Goal: Check status: Check status

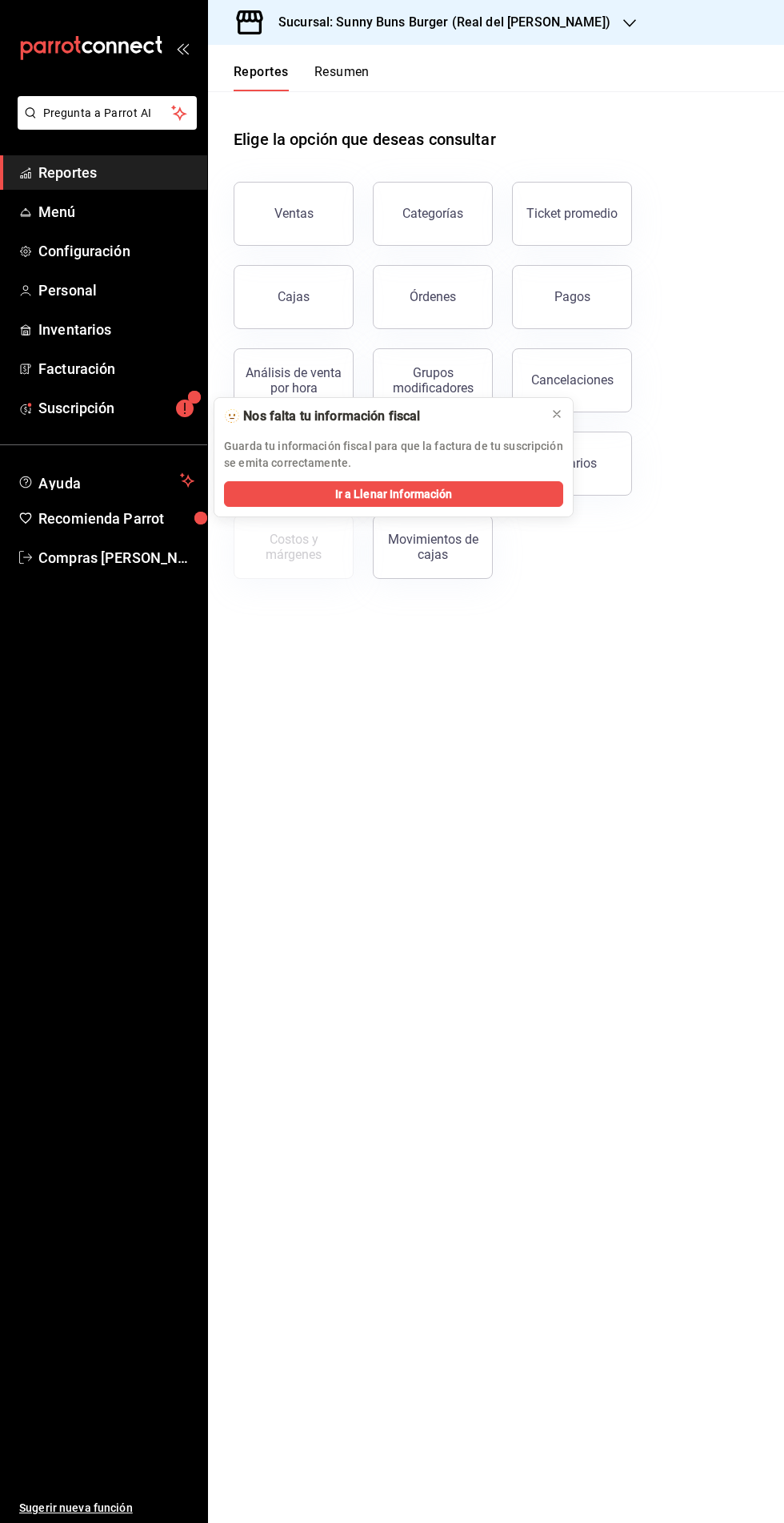
click at [623, 21] on icon "button" at bounding box center [630, 23] width 13 height 13
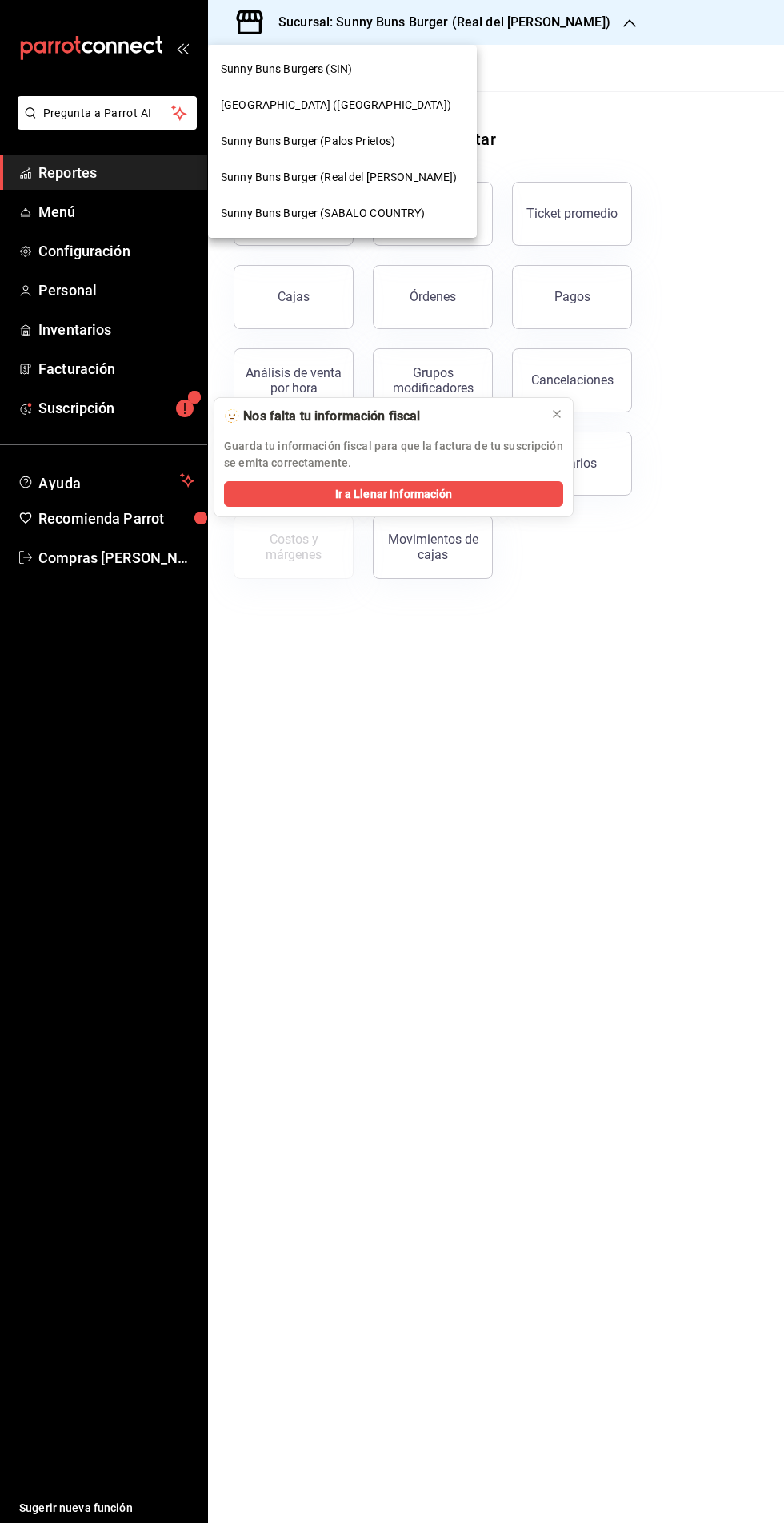
click at [284, 108] on span "[GEOGRAPHIC_DATA] ([GEOGRAPHIC_DATA])" at bounding box center [336, 105] width 230 height 17
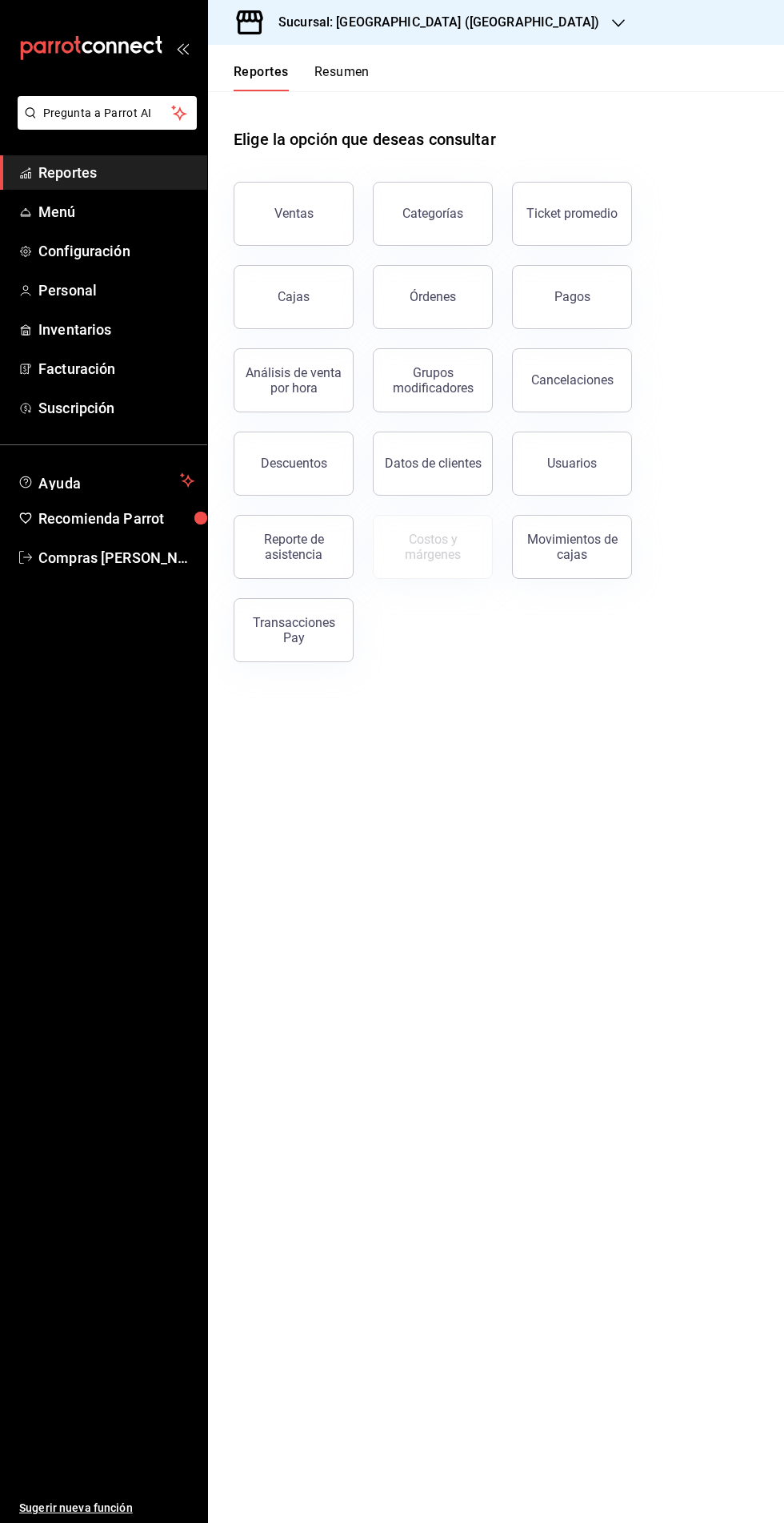
click at [285, 220] on div "Ventas" at bounding box center [294, 213] width 39 height 15
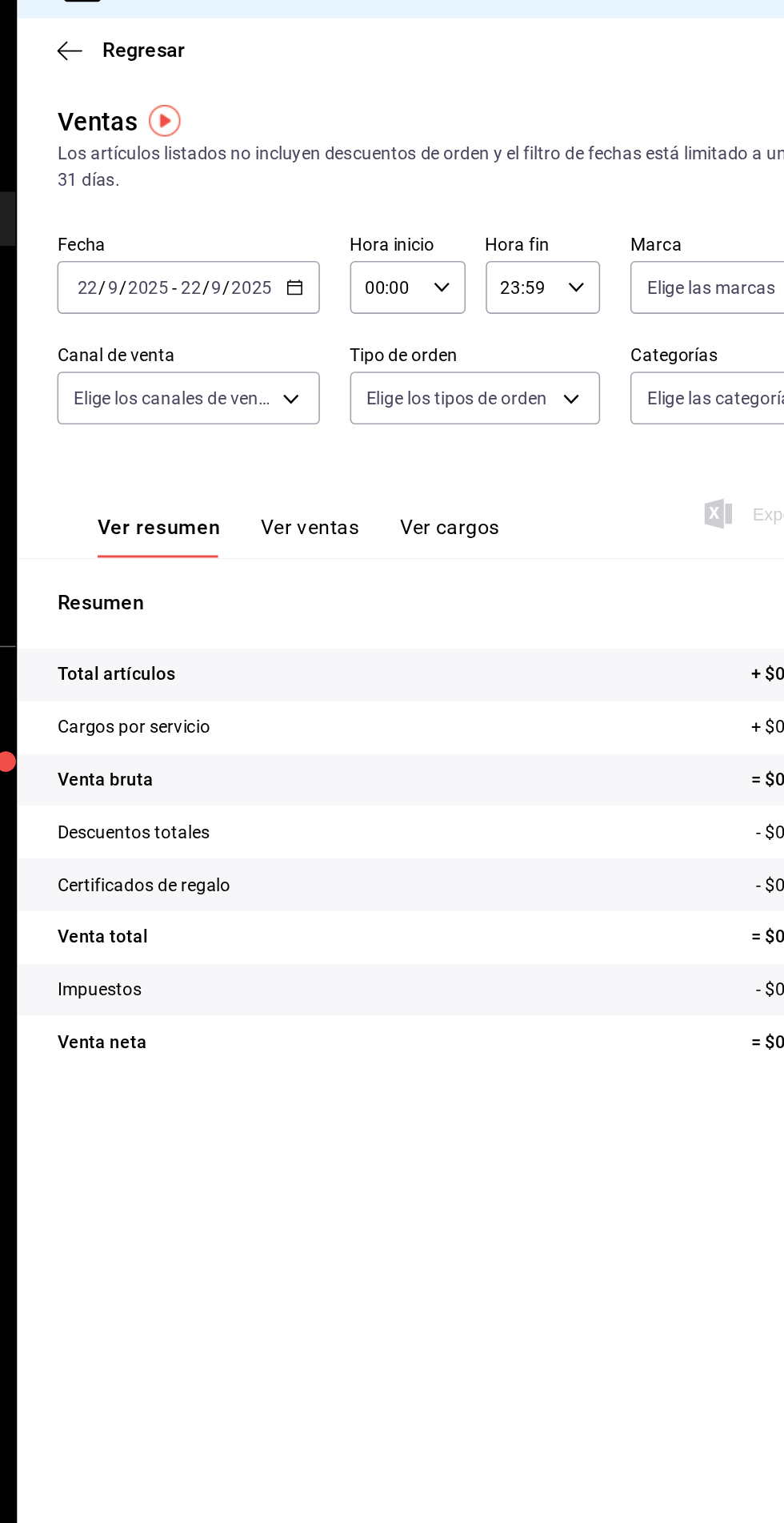
click at [383, 217] on icon "button" at bounding box center [385, 216] width 12 height 12
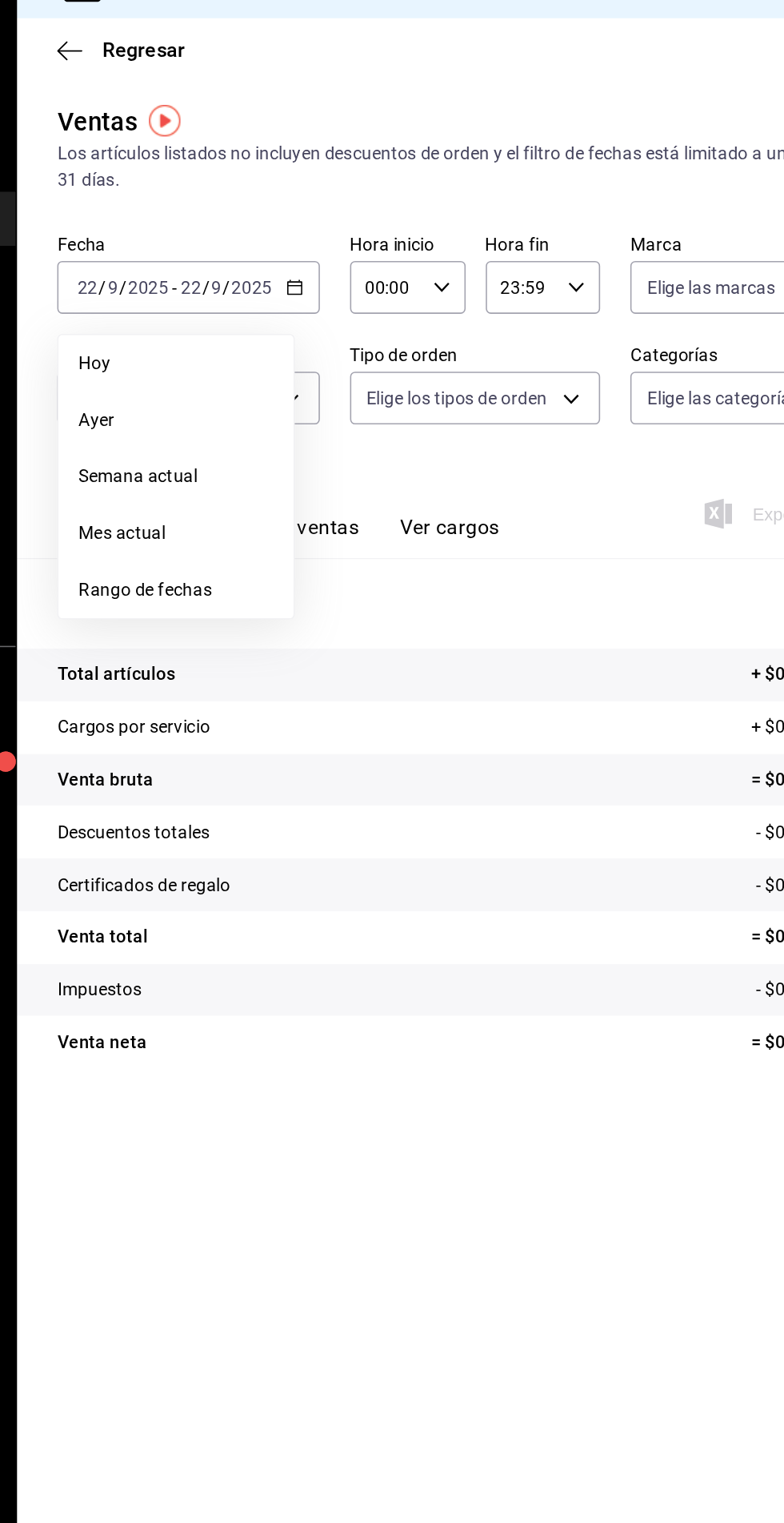
click at [274, 297] on span "Ayer" at bounding box center [309, 300] width 124 height 17
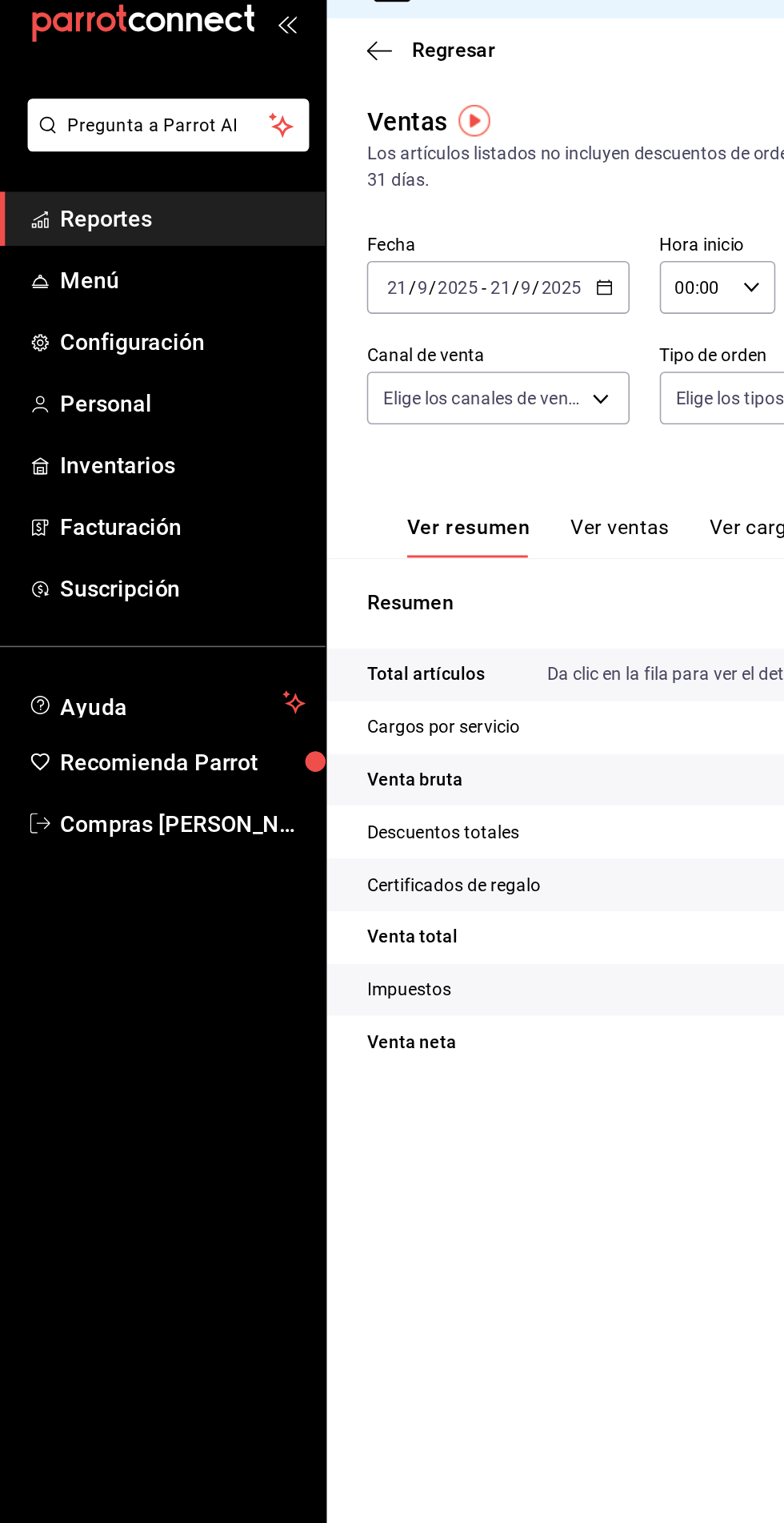
click at [92, 179] on span "Reportes" at bounding box center [116, 172] width 156 height 21
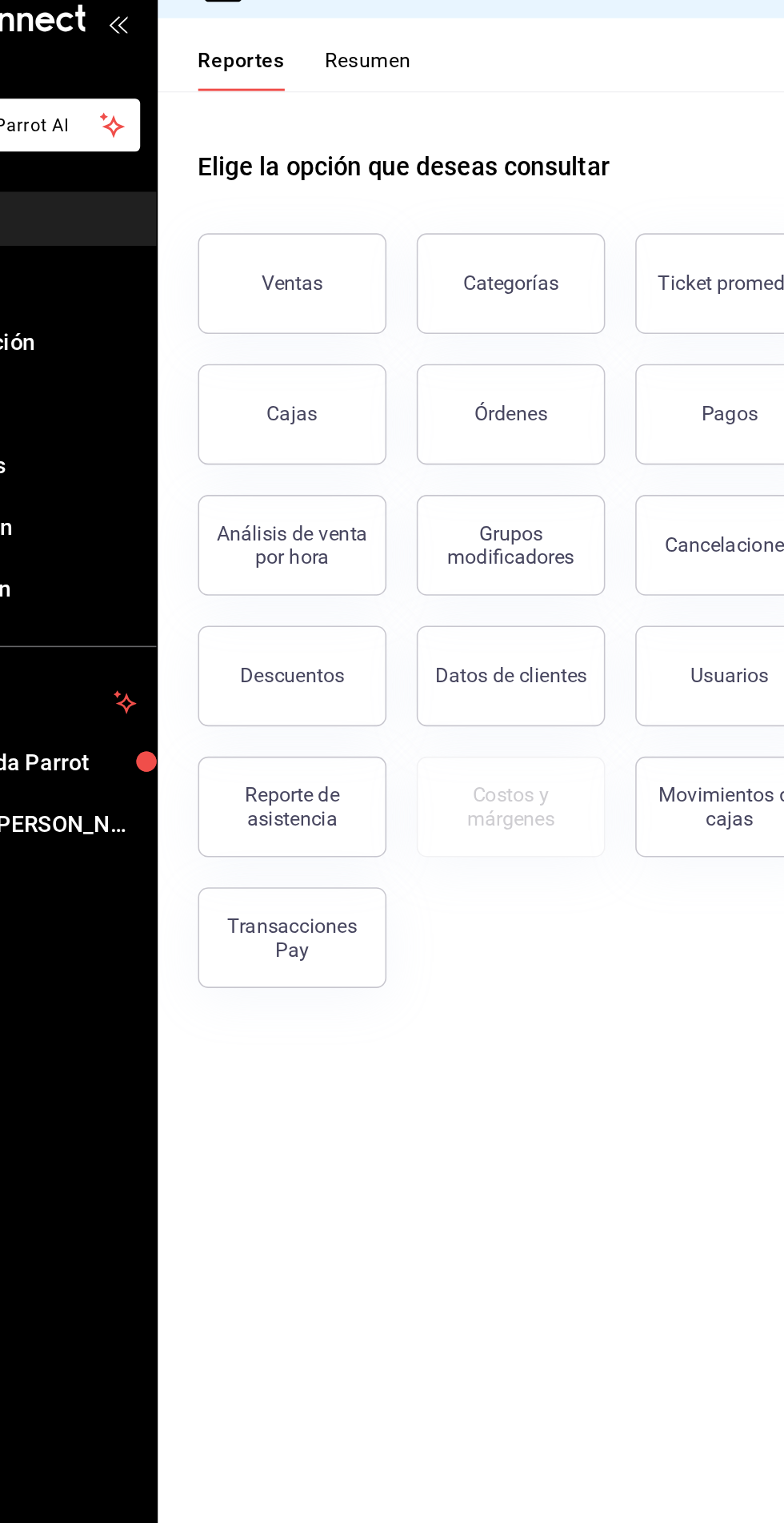
click at [285, 459] on div "Descuentos" at bounding box center [294, 463] width 66 height 15
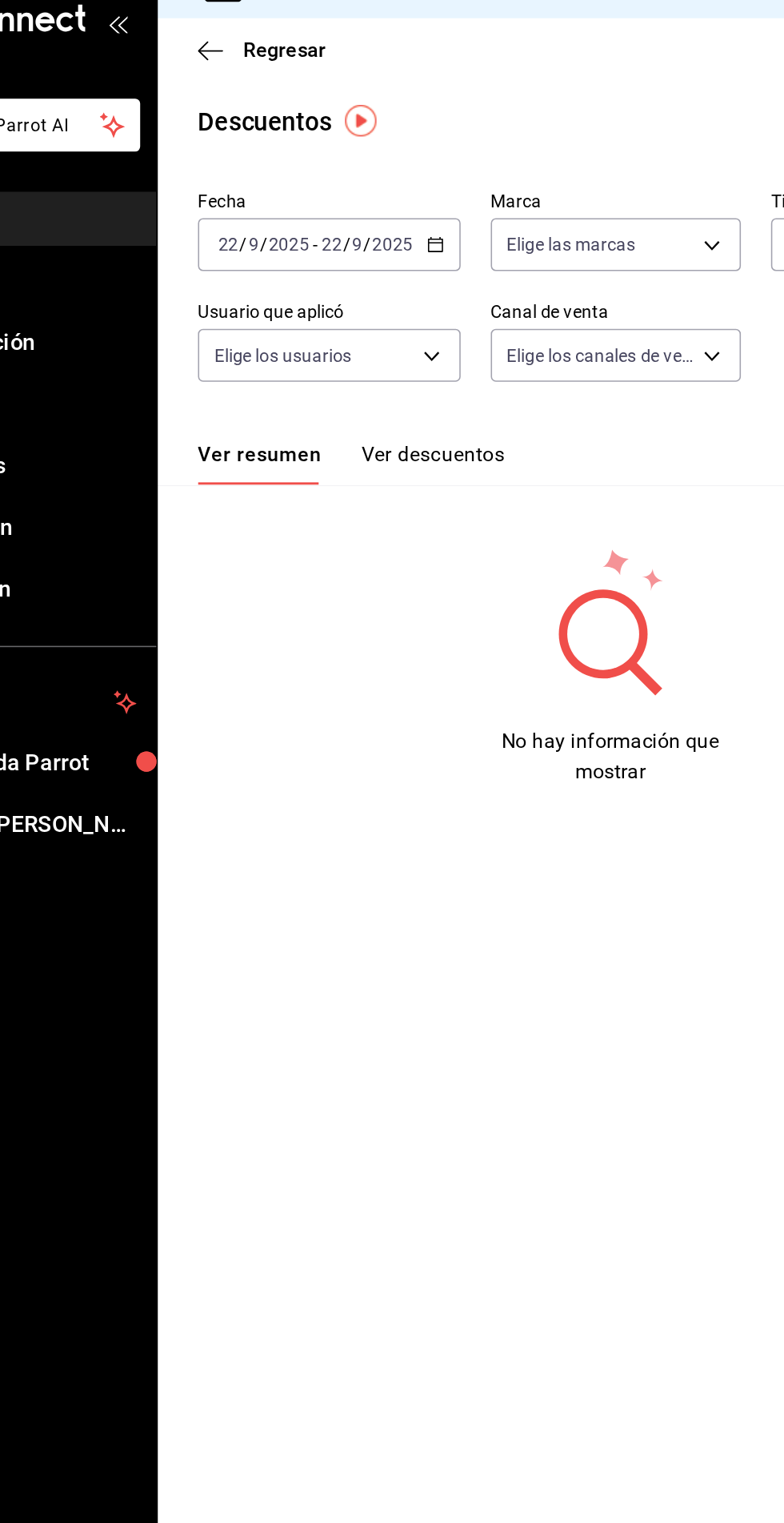
click at [383, 189] on icon "button" at bounding box center [385, 188] width 12 height 12
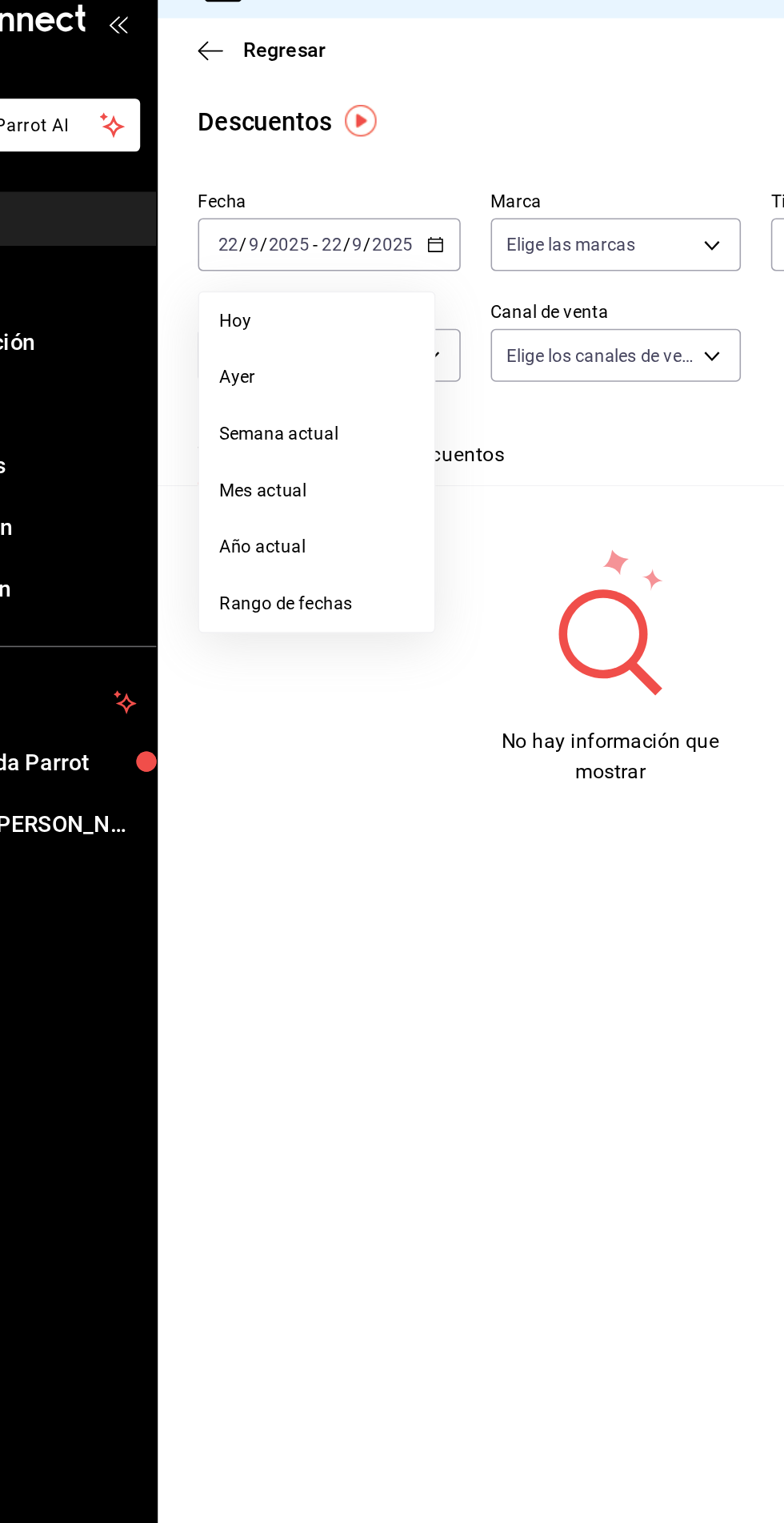
click at [268, 280] on span "Ayer" at bounding box center [309, 273] width 124 height 17
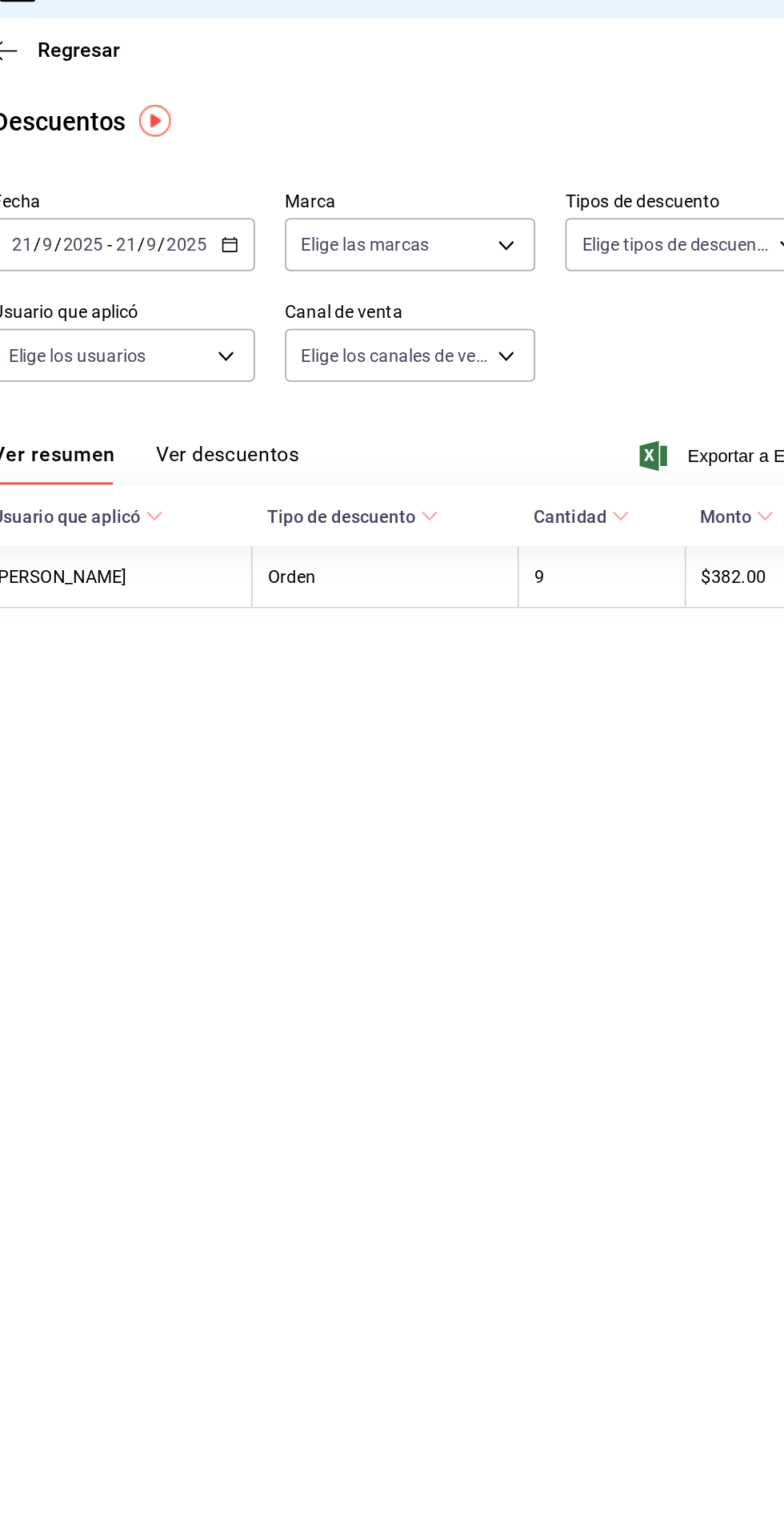
click at [381, 321] on button "Ver descuentos" at bounding box center [383, 328] width 91 height 27
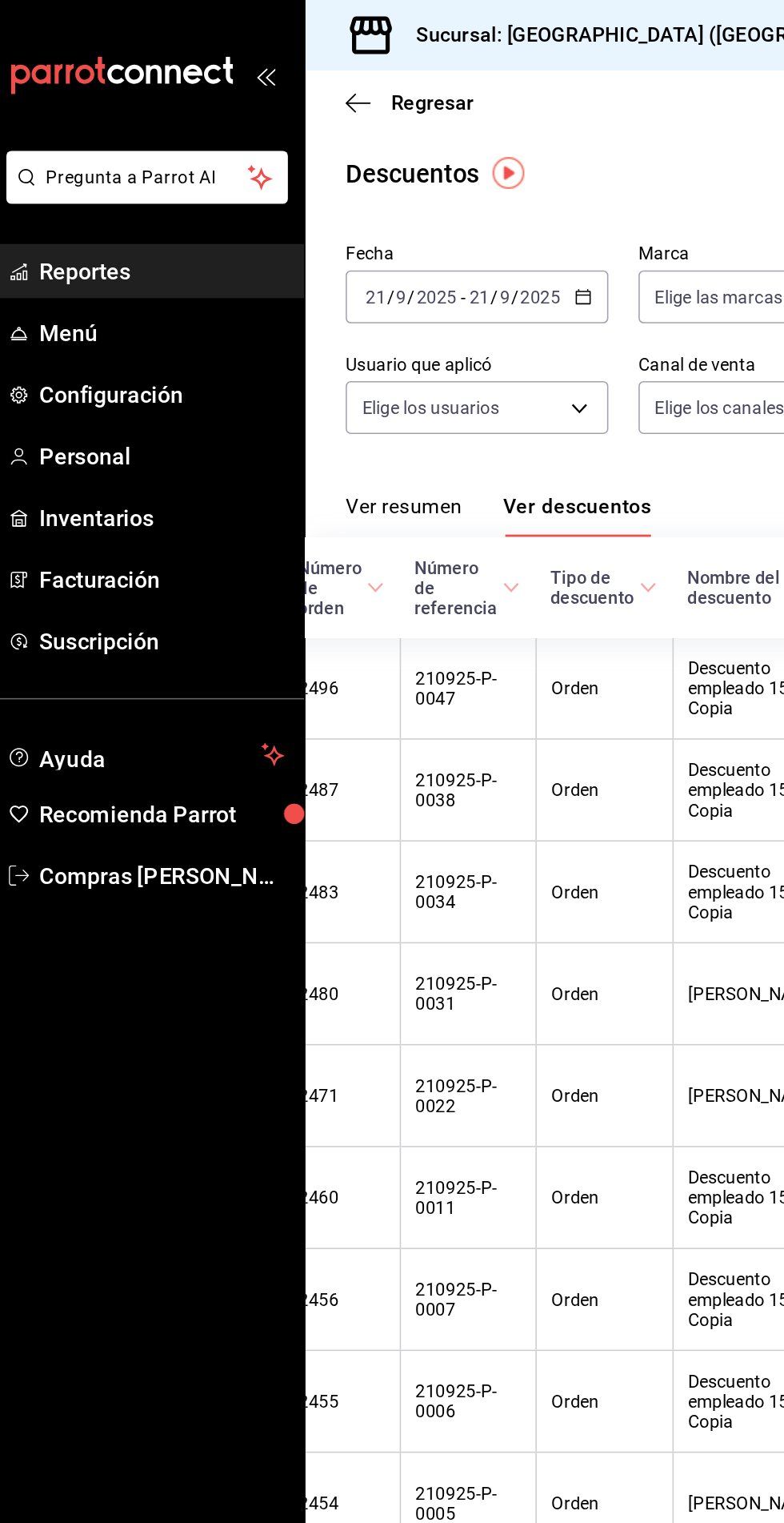
click at [77, 197] on link "Menú" at bounding box center [104, 212] width 207 height 35
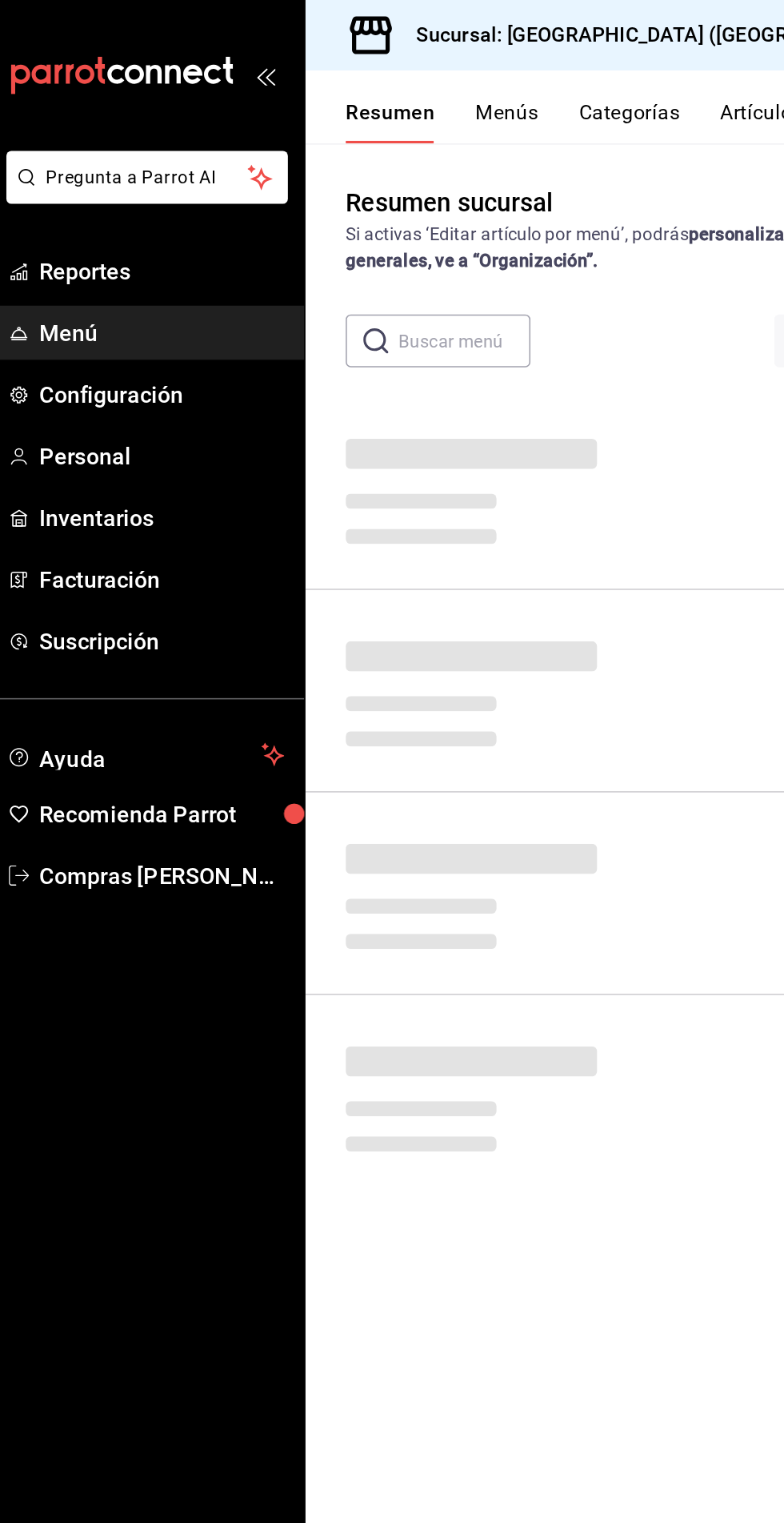
click at [81, 177] on span "Reportes" at bounding box center [116, 172] width 156 height 21
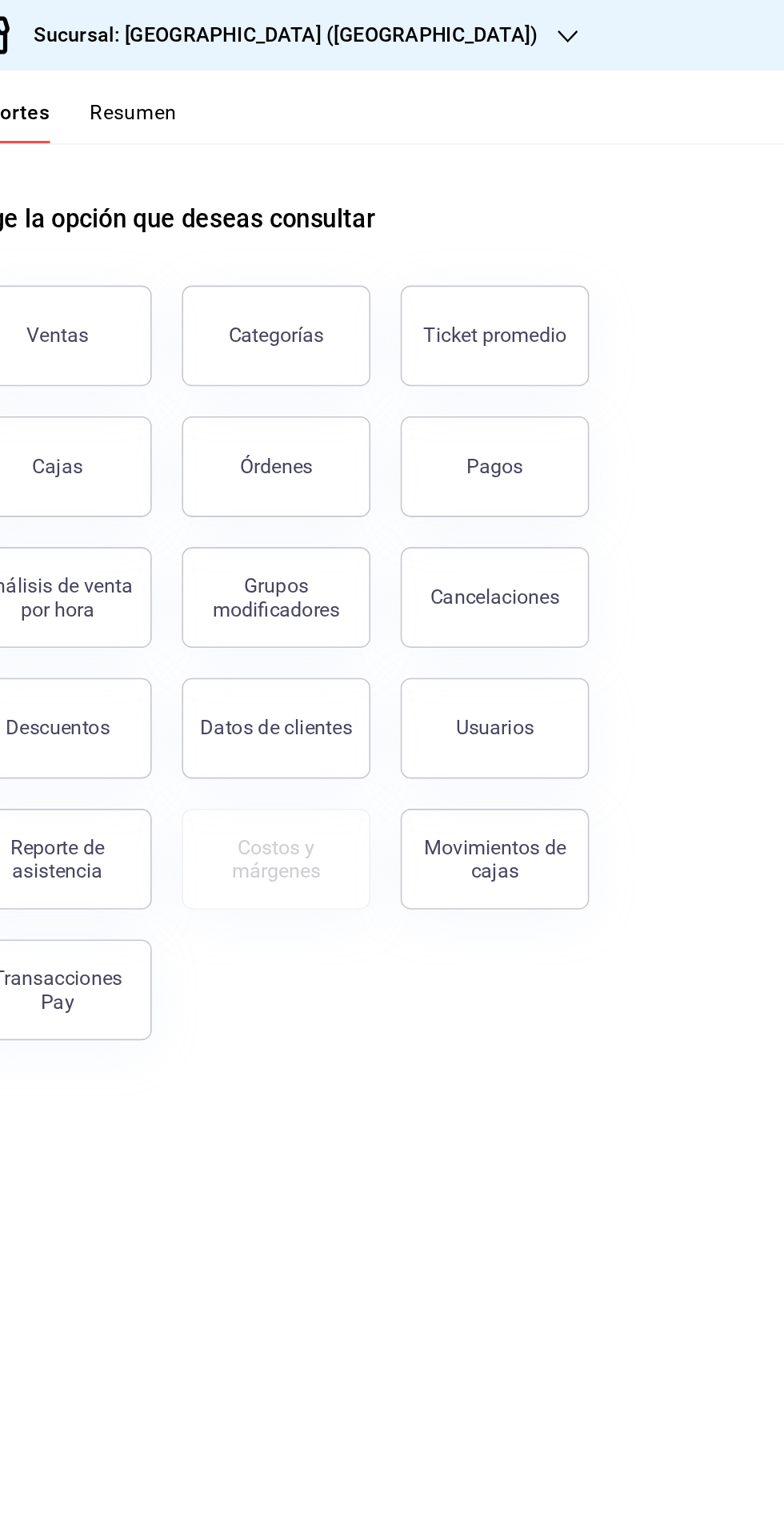
click at [567, 313] on button "Pagos" at bounding box center [572, 297] width 120 height 64
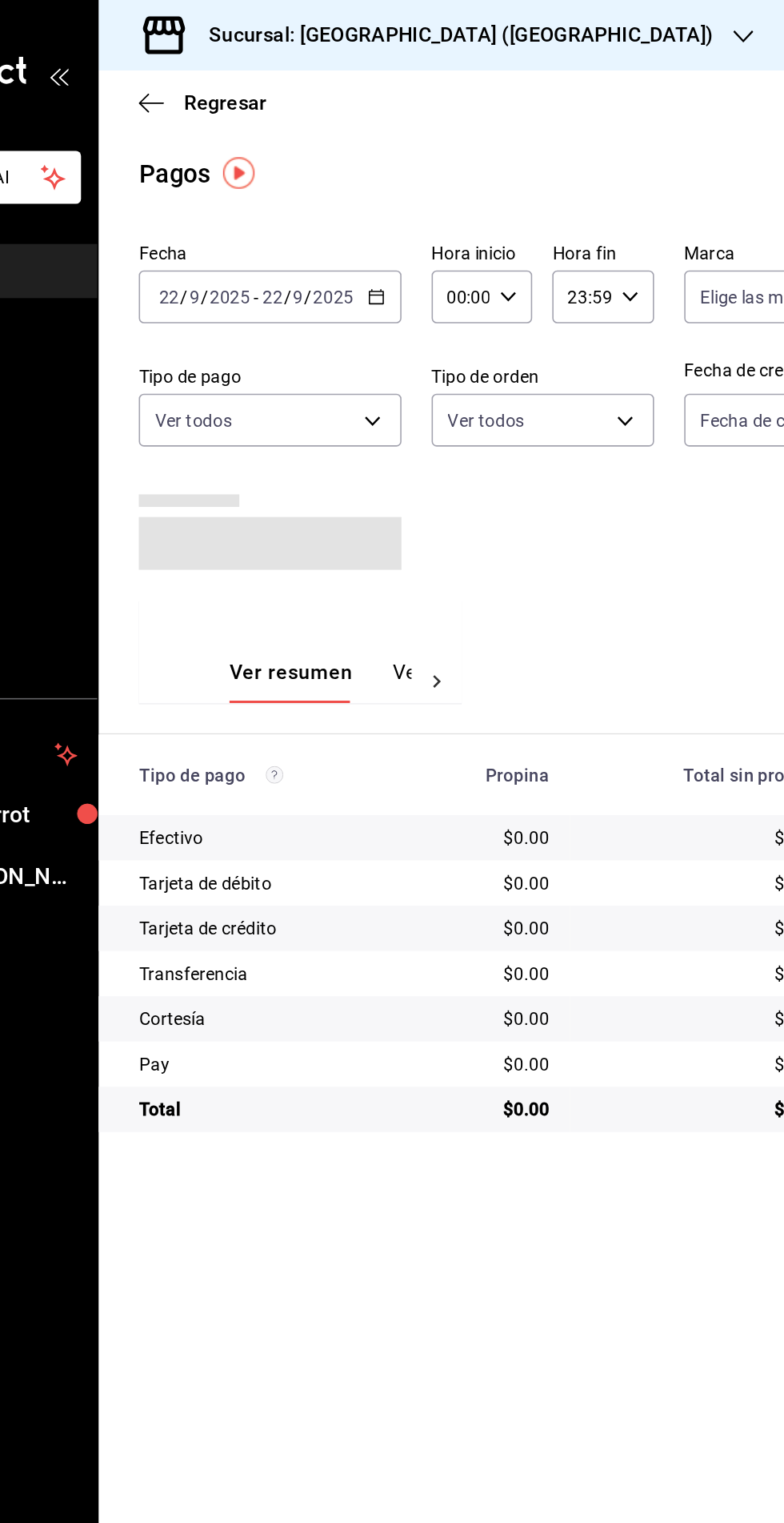
click at [382, 189] on icon "button" at bounding box center [385, 188] width 12 height 12
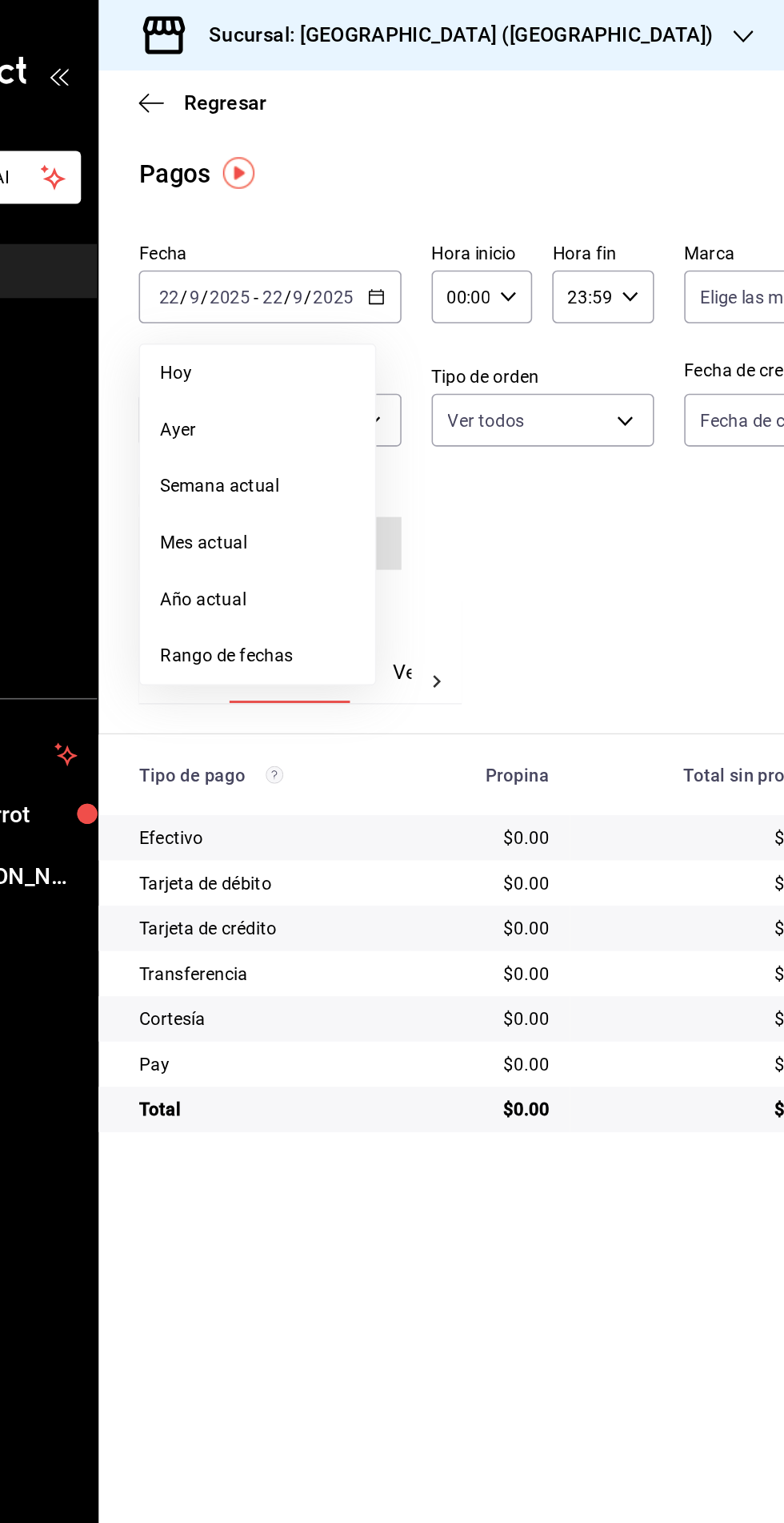
click at [269, 275] on span "Ayer" at bounding box center [309, 273] width 124 height 17
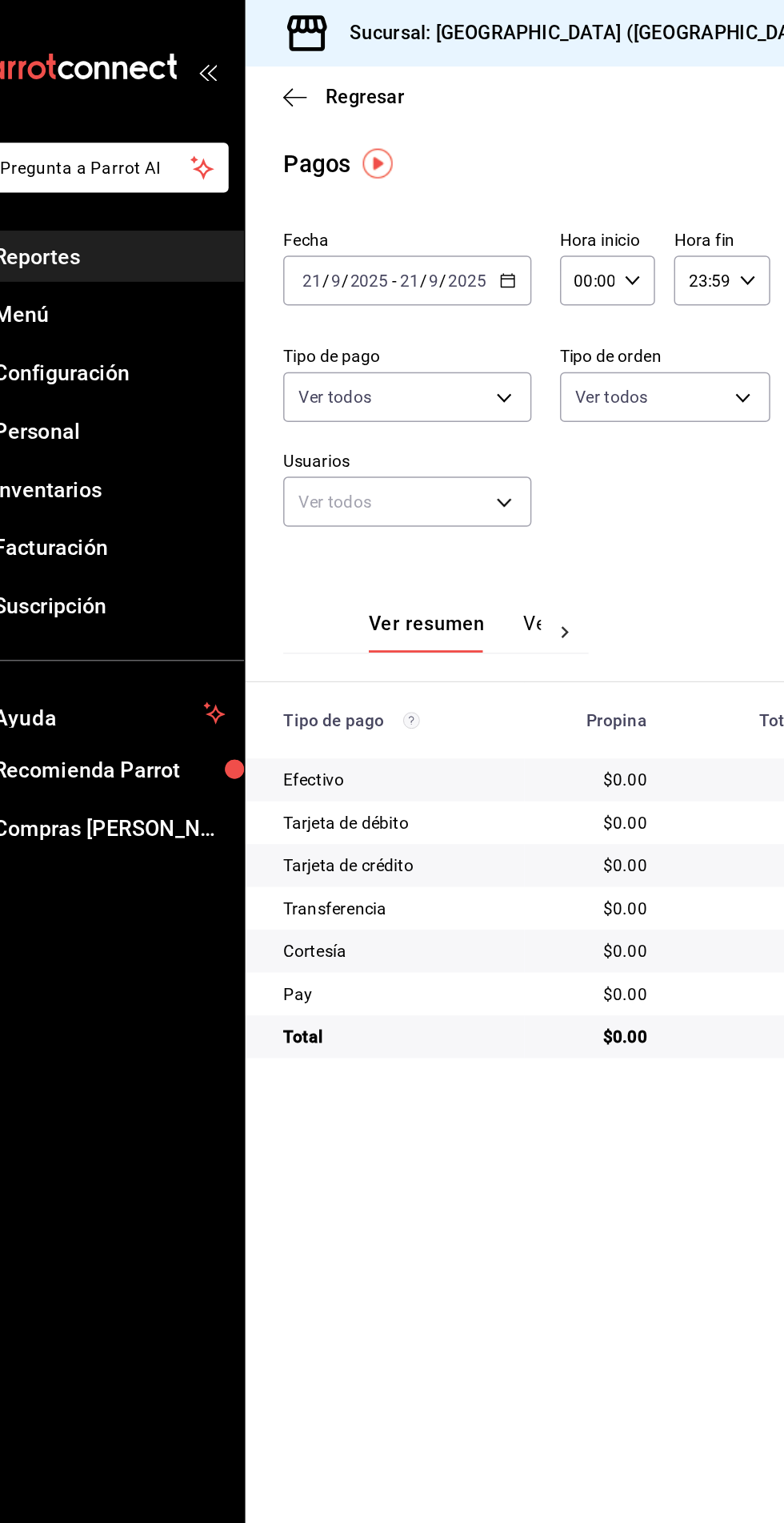
click at [613, 22] on icon "button" at bounding box center [619, 23] width 13 height 13
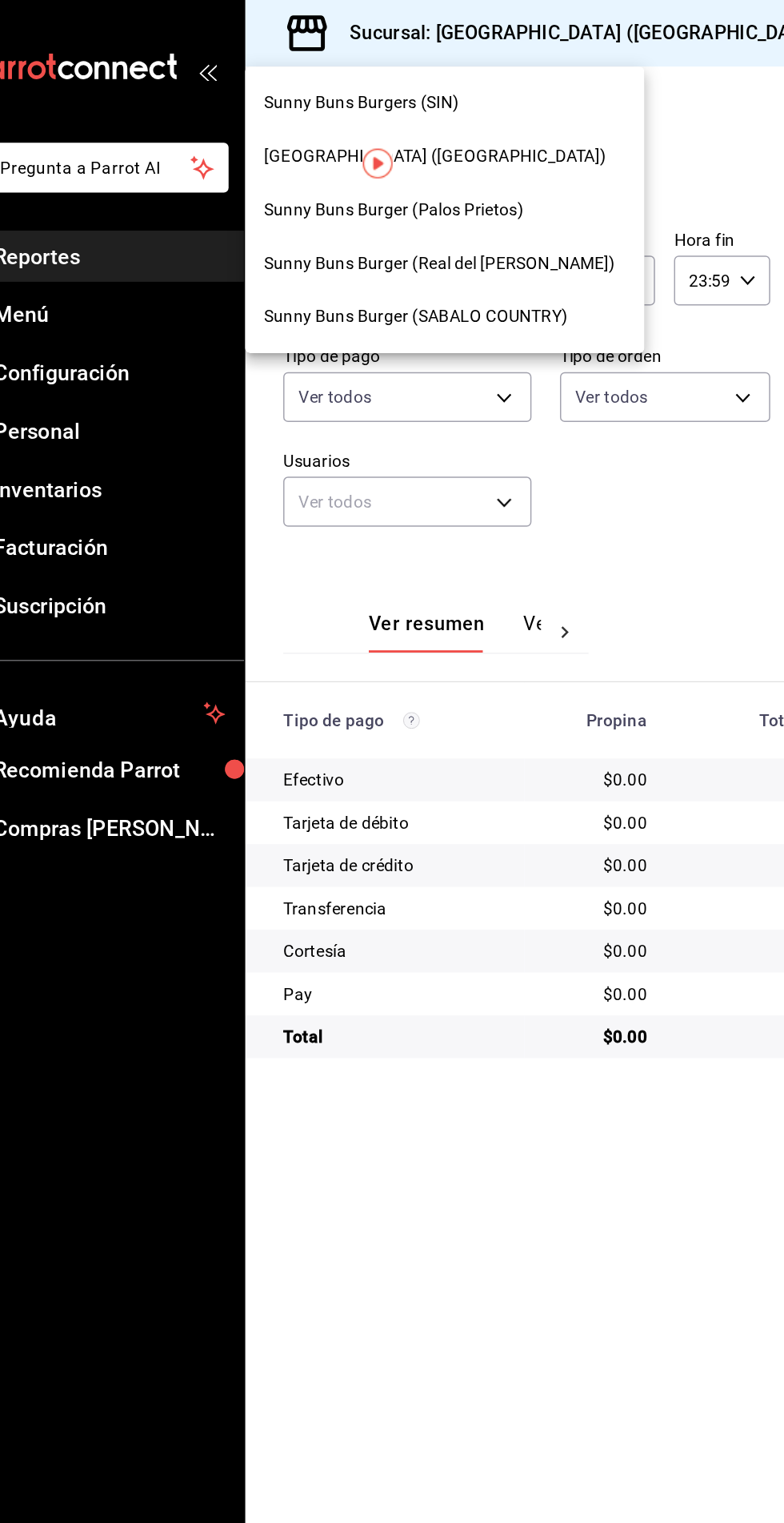
click at [330, 182] on span "Sunny Buns Burger (Real del [PERSON_NAME])" at bounding box center [338, 177] width 237 height 17
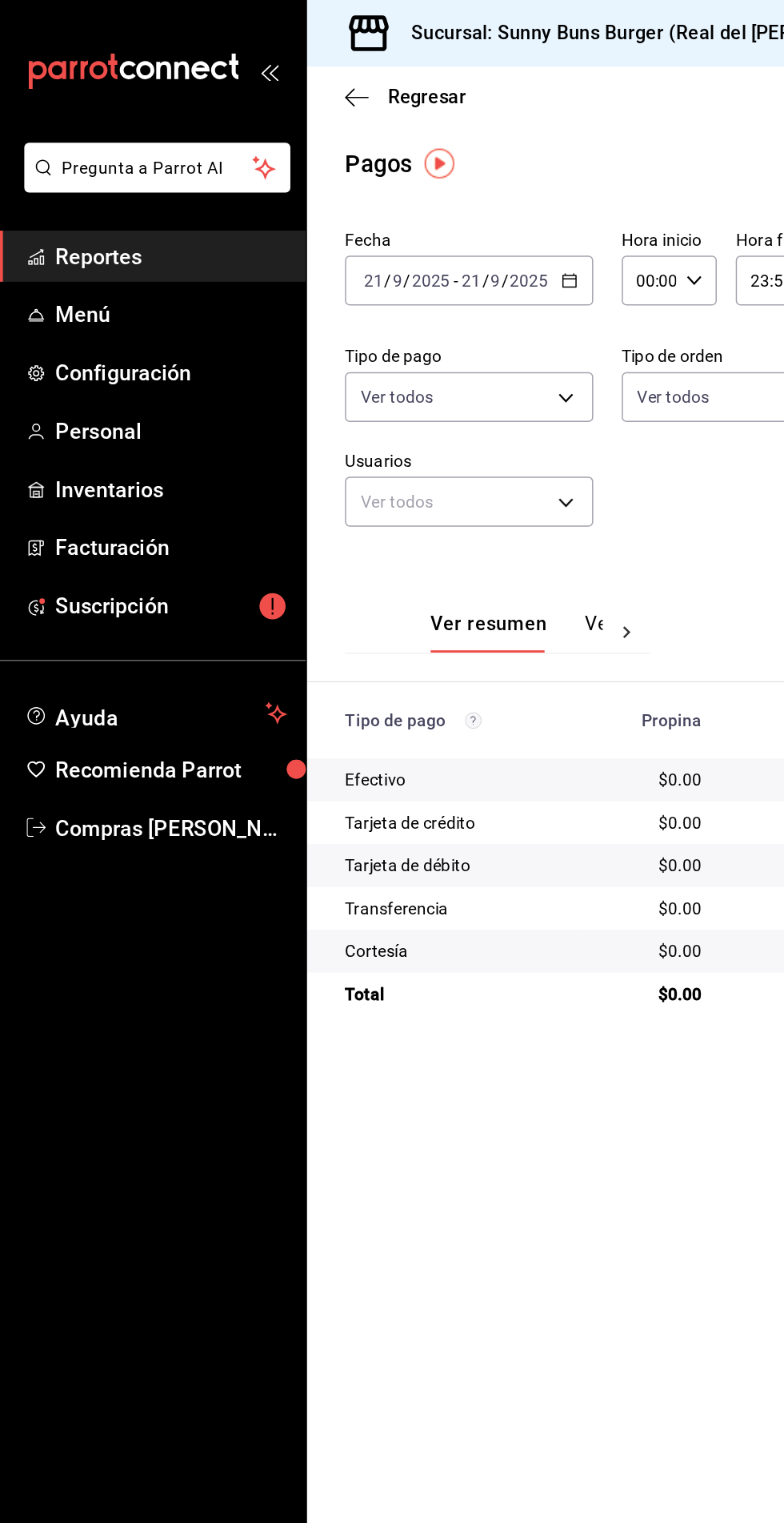
click at [92, 174] on span "Reportes" at bounding box center [116, 172] width 156 height 21
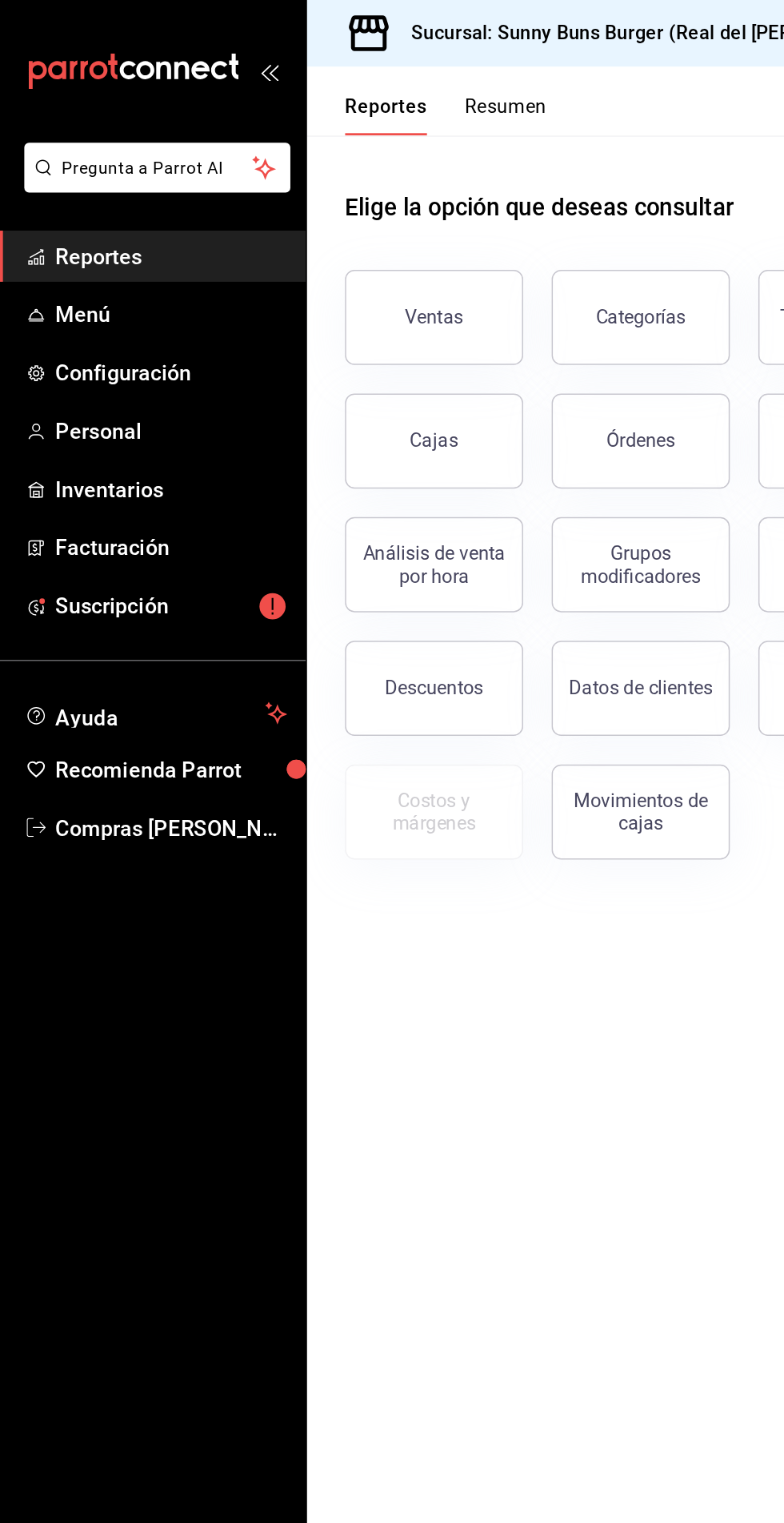
click at [296, 223] on button "Ventas" at bounding box center [294, 213] width 120 height 64
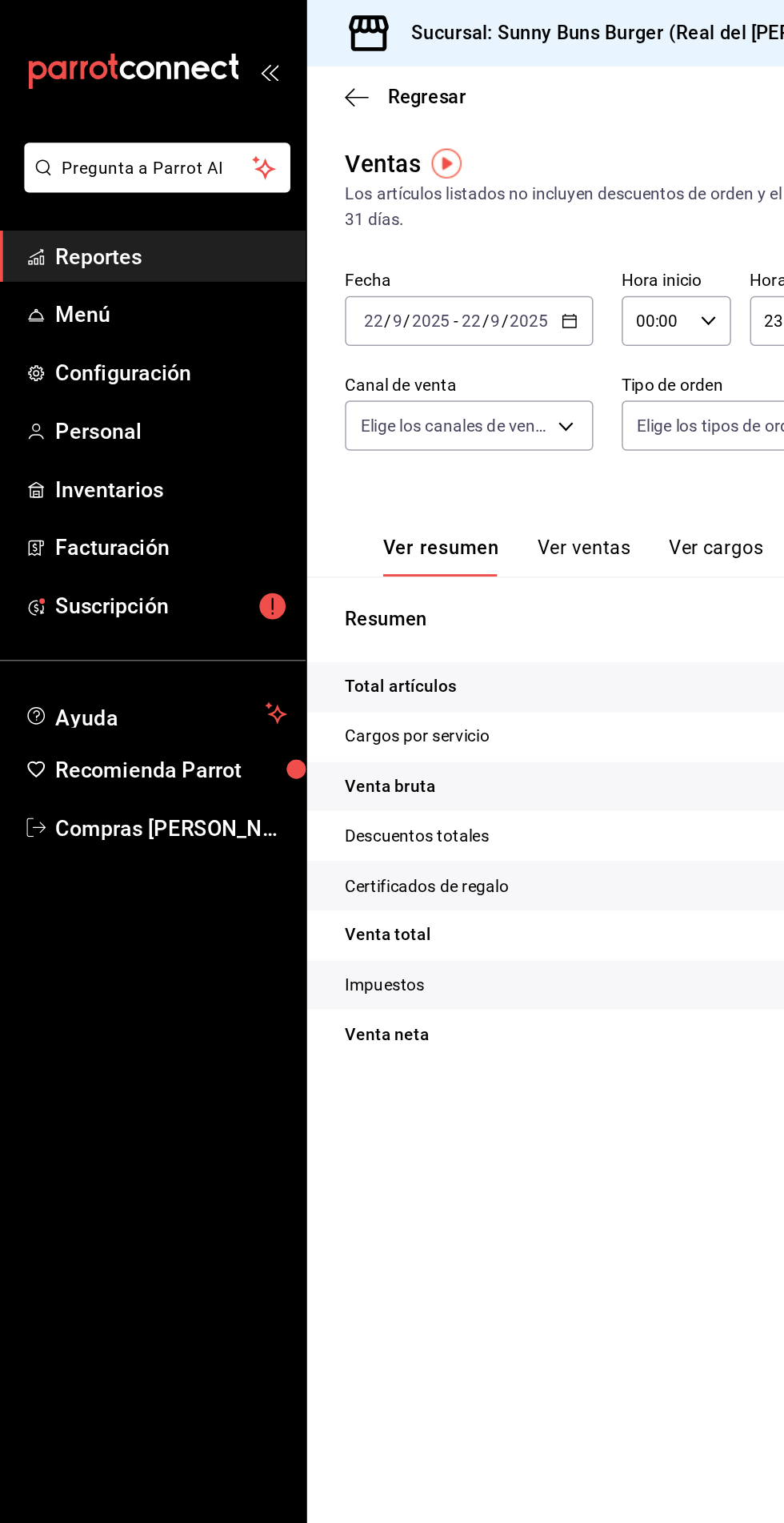
click at [381, 221] on icon "button" at bounding box center [385, 216] width 12 height 12
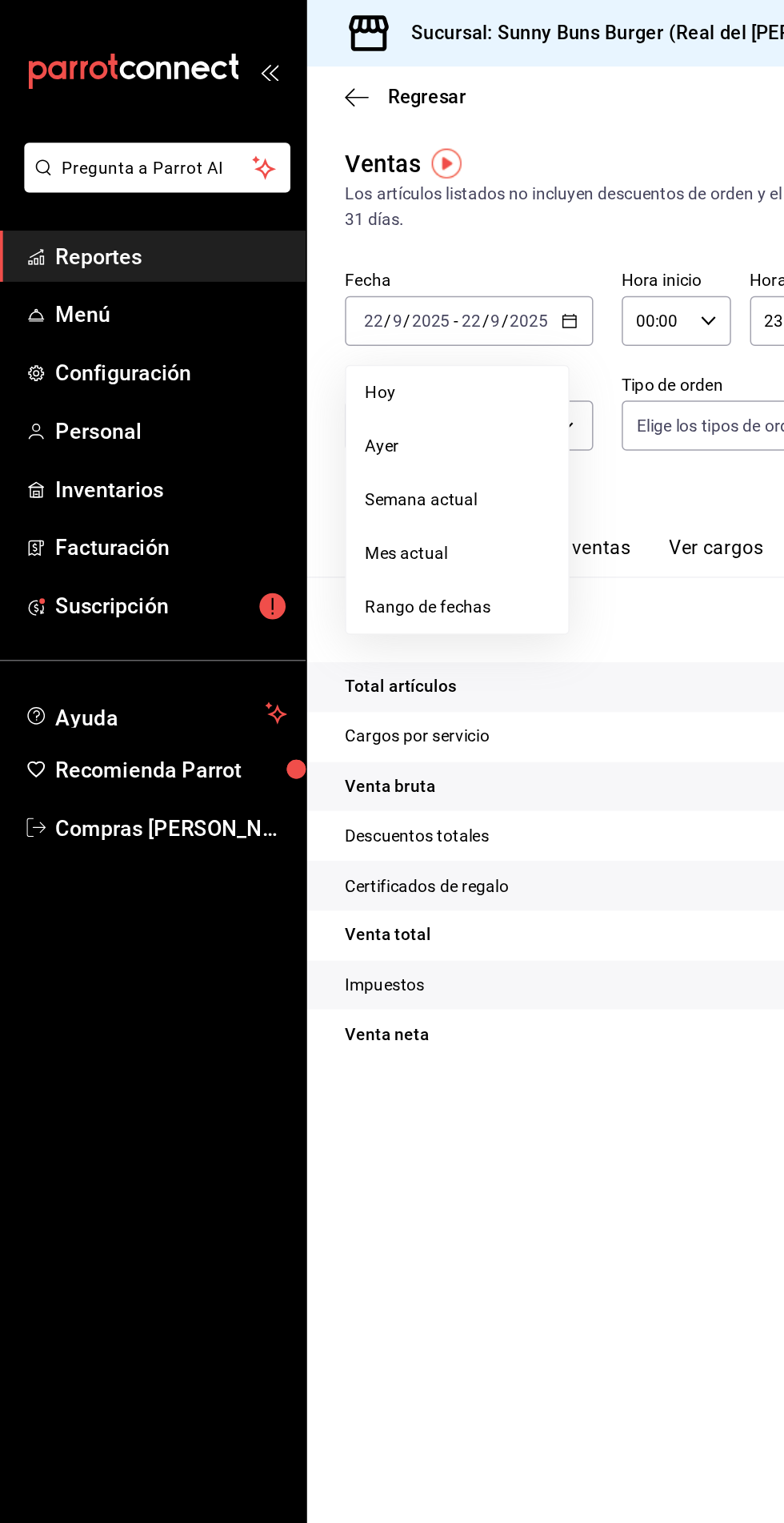
click at [280, 296] on span "Ayer" at bounding box center [309, 300] width 124 height 17
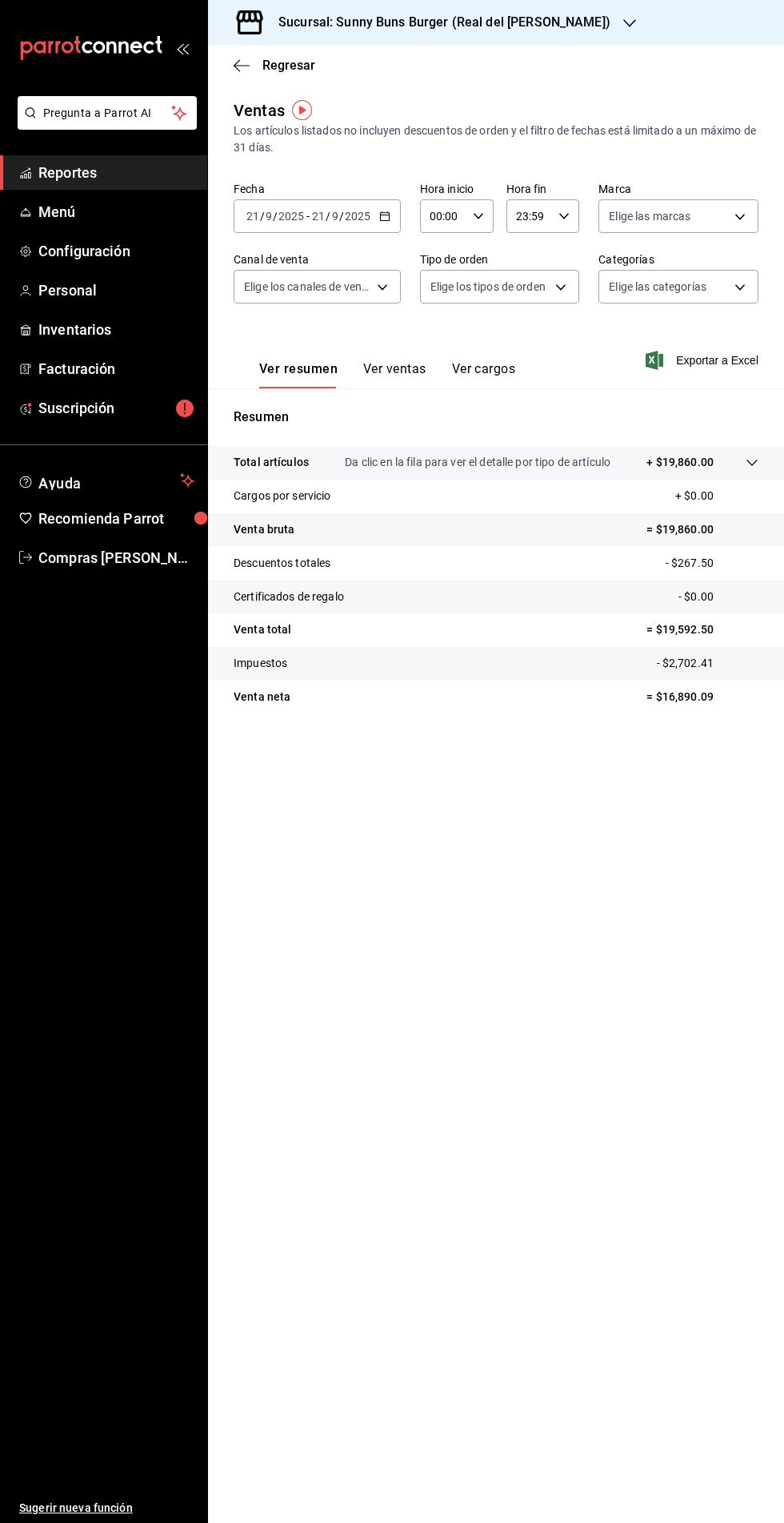
click at [64, 176] on span "Reportes" at bounding box center [116, 172] width 156 height 21
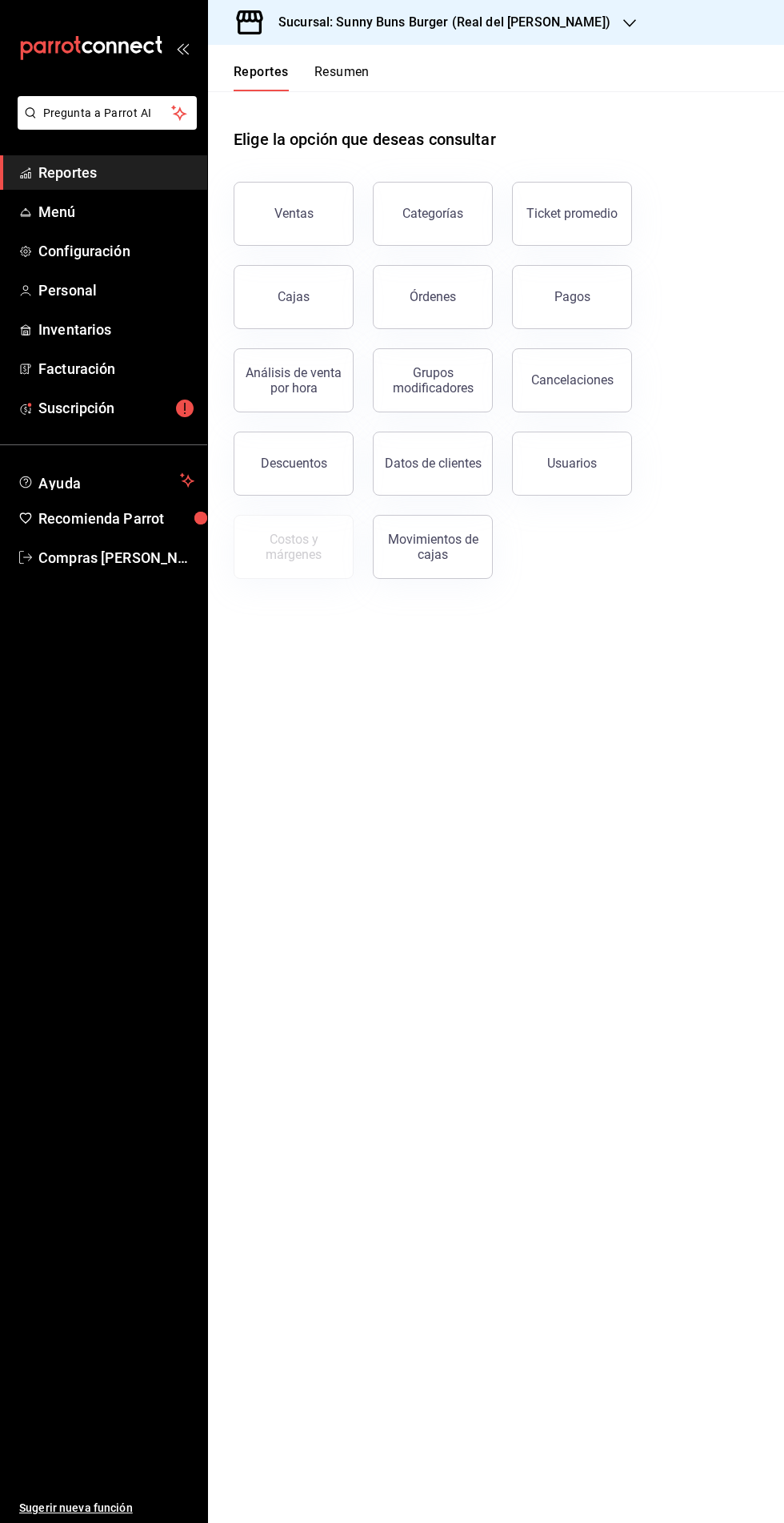
click at [277, 472] on button "Descuentos" at bounding box center [294, 464] width 120 height 64
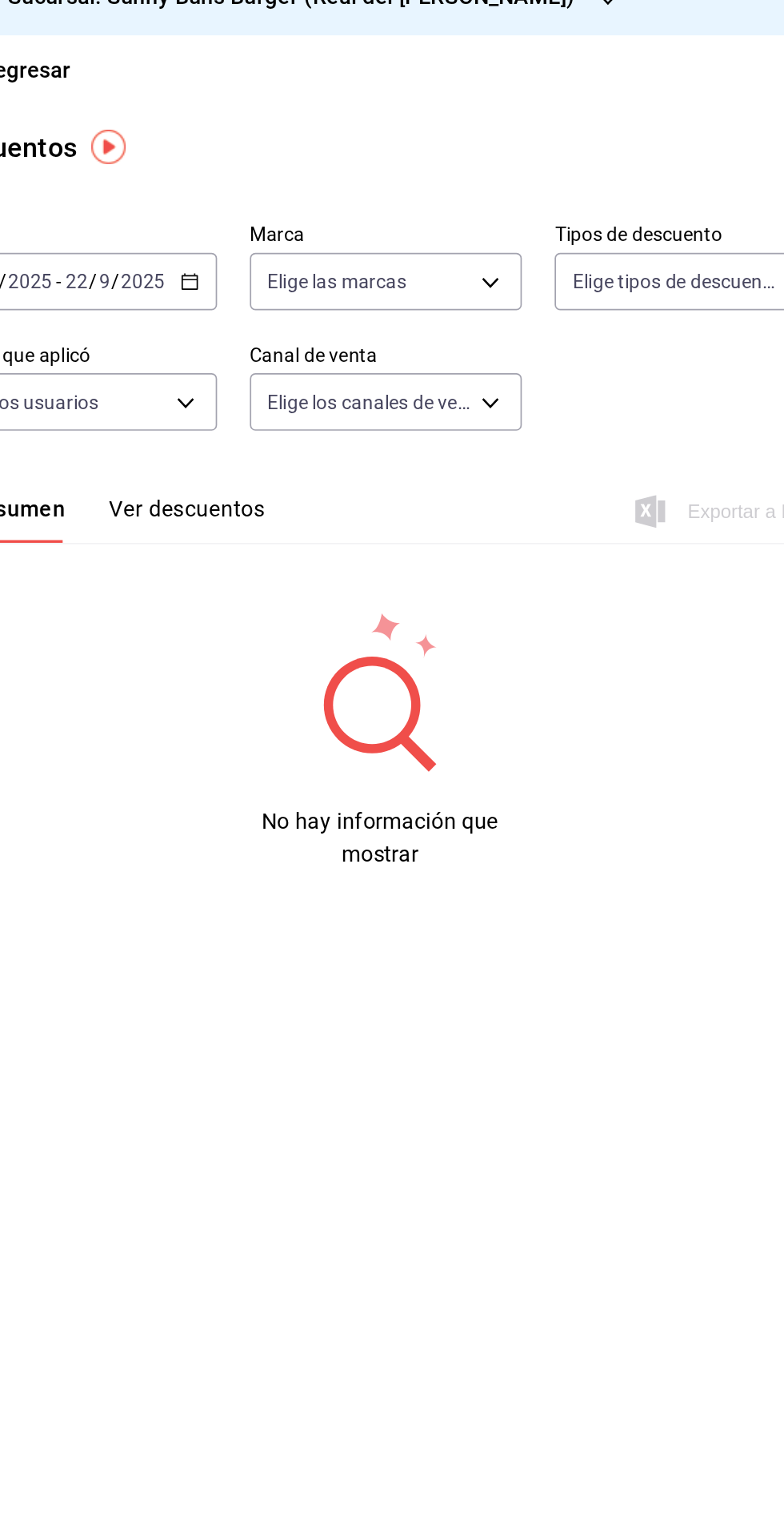
click at [382, 189] on icon "button" at bounding box center [385, 188] width 12 height 12
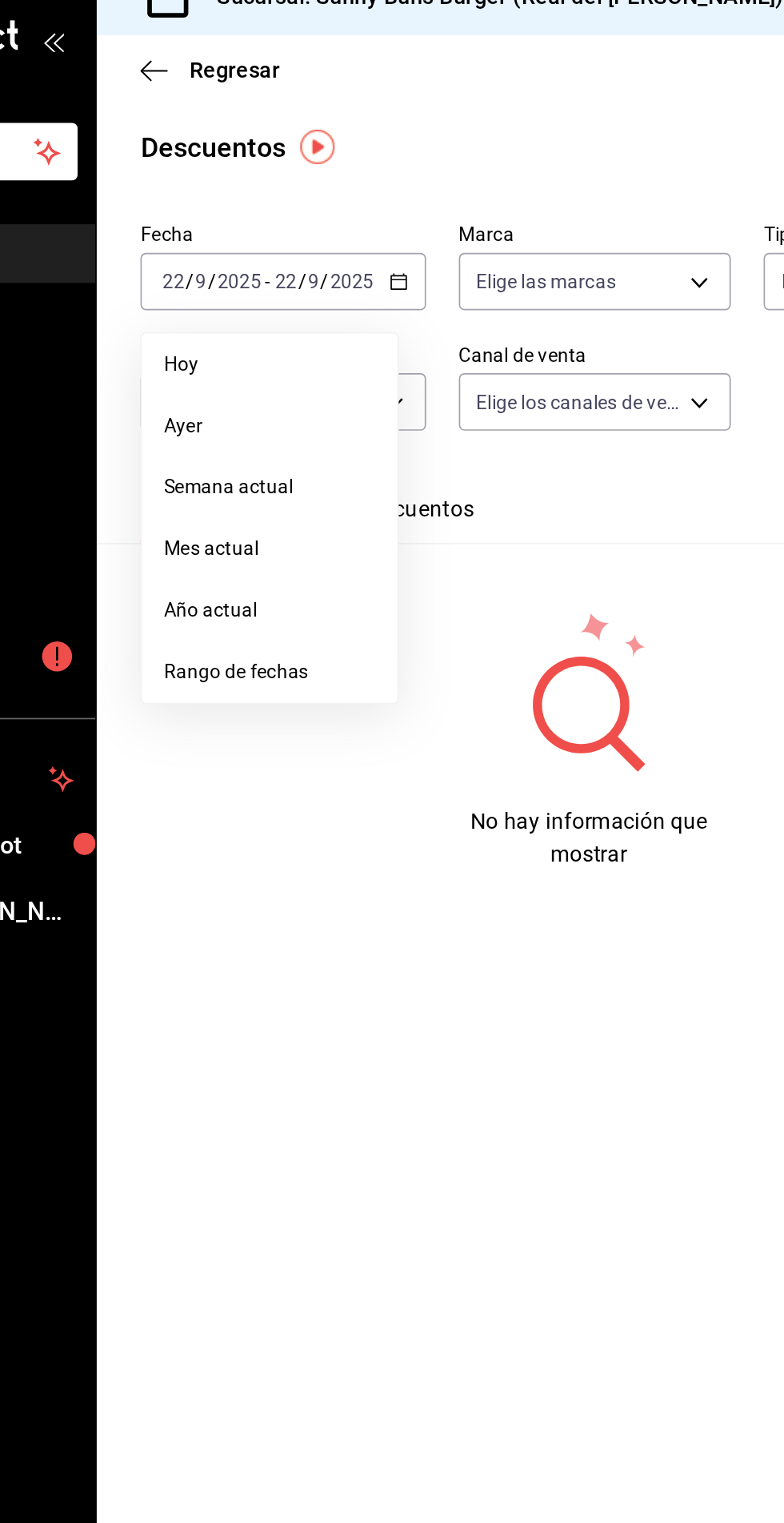
click at [264, 280] on span "Ayer" at bounding box center [309, 273] width 124 height 17
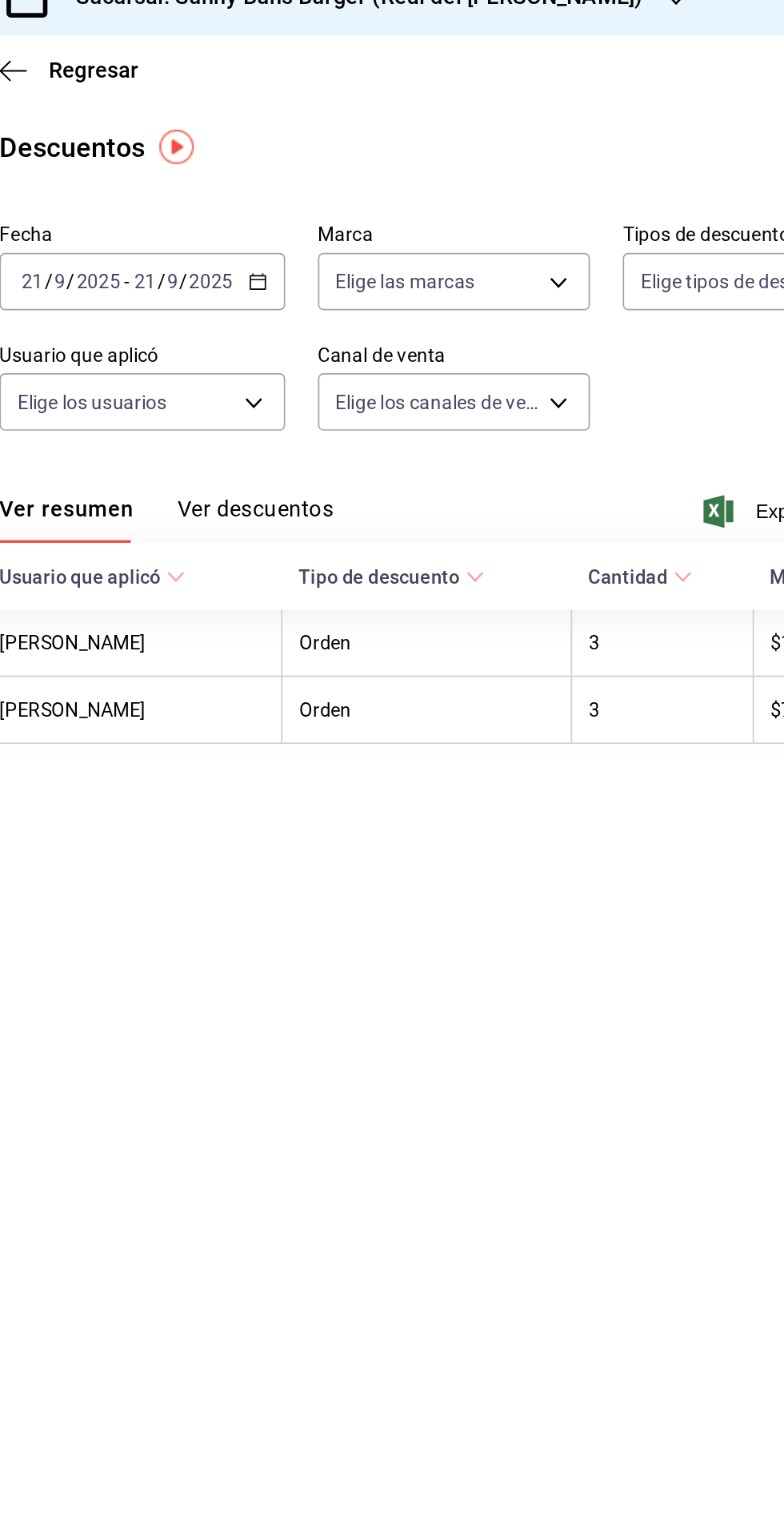
click at [381, 318] on button "Ver descuentos" at bounding box center [383, 328] width 91 height 27
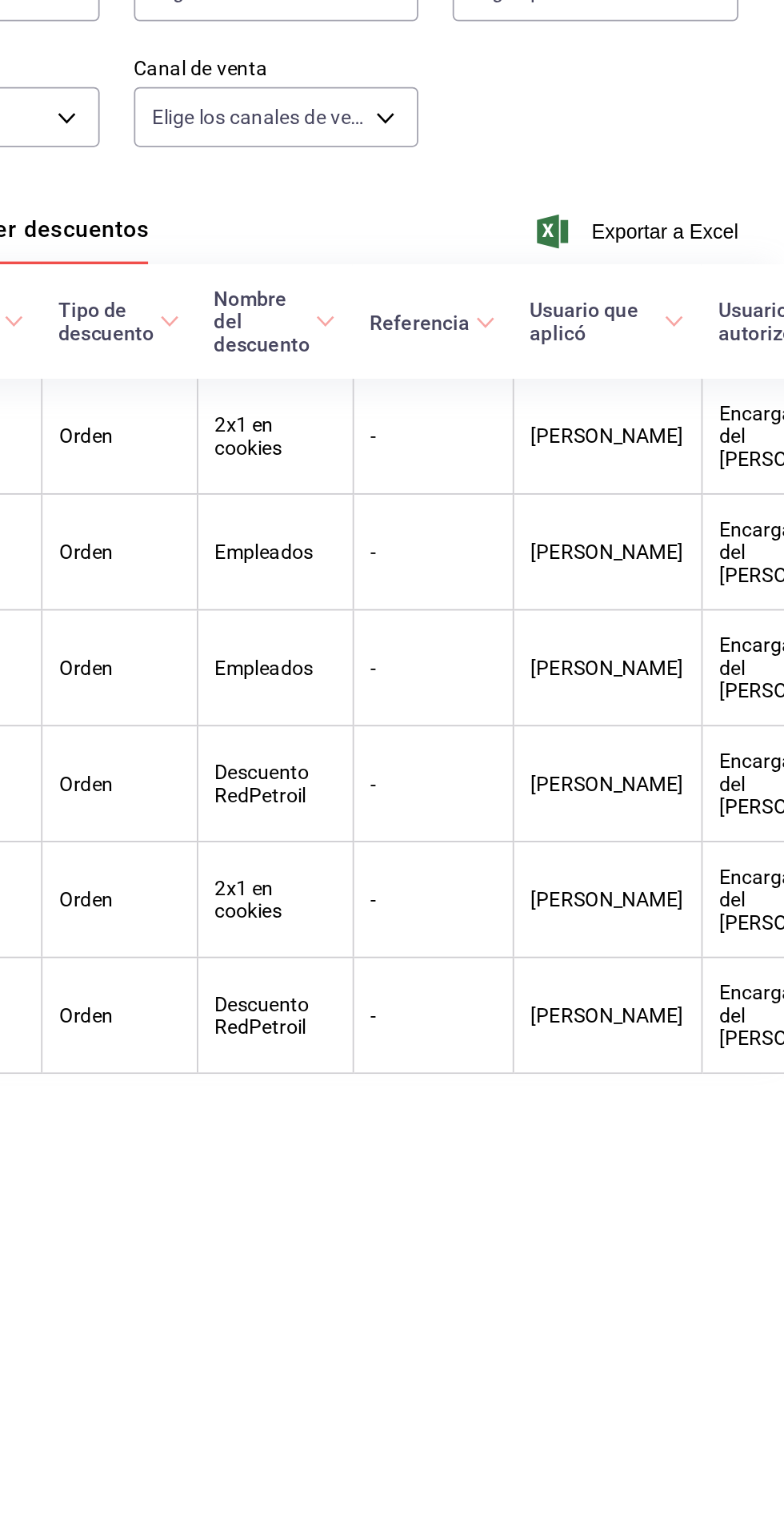
scroll to position [0, 286]
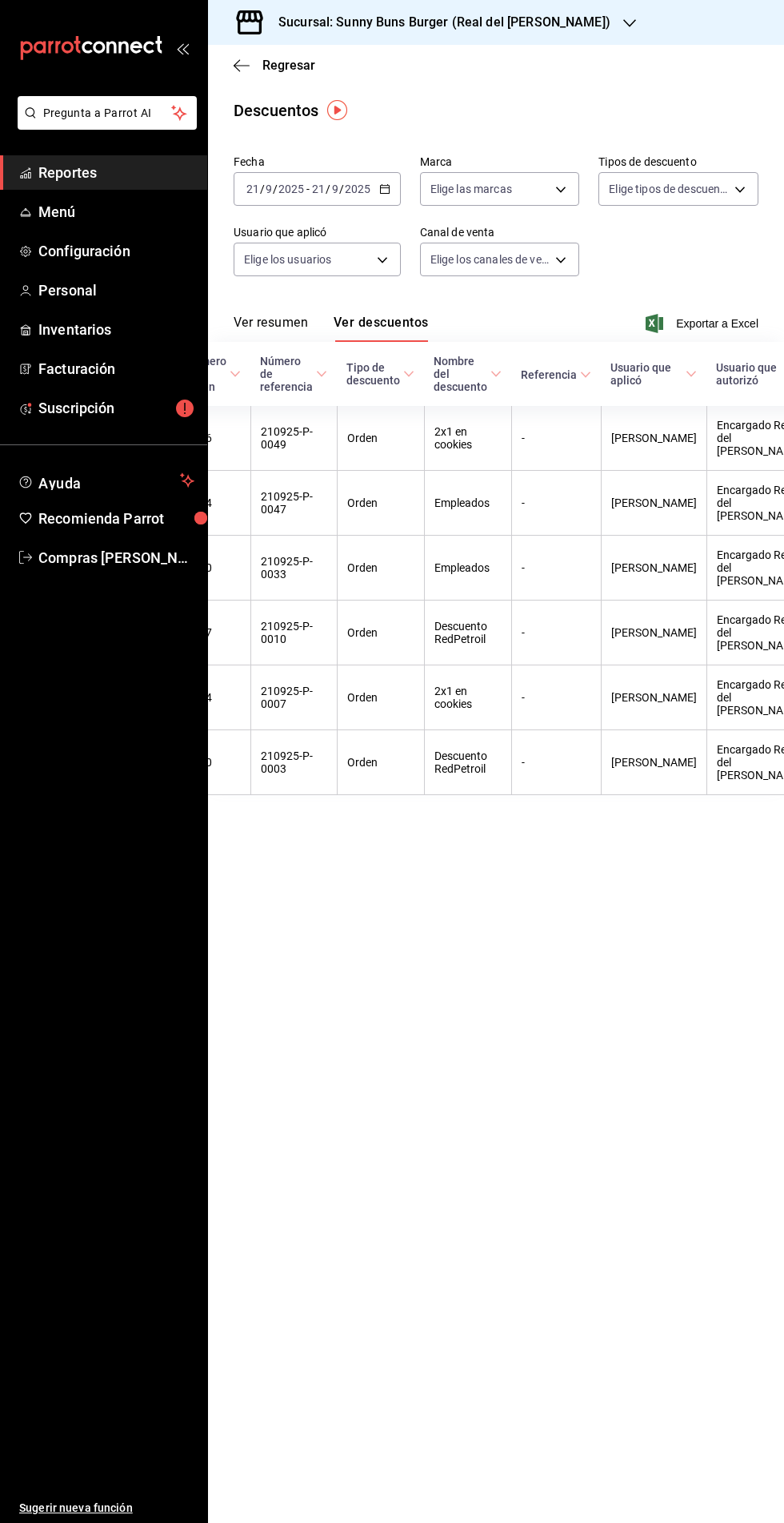
click at [292, 62] on span "Regresar" at bounding box center [288, 65] width 53 height 15
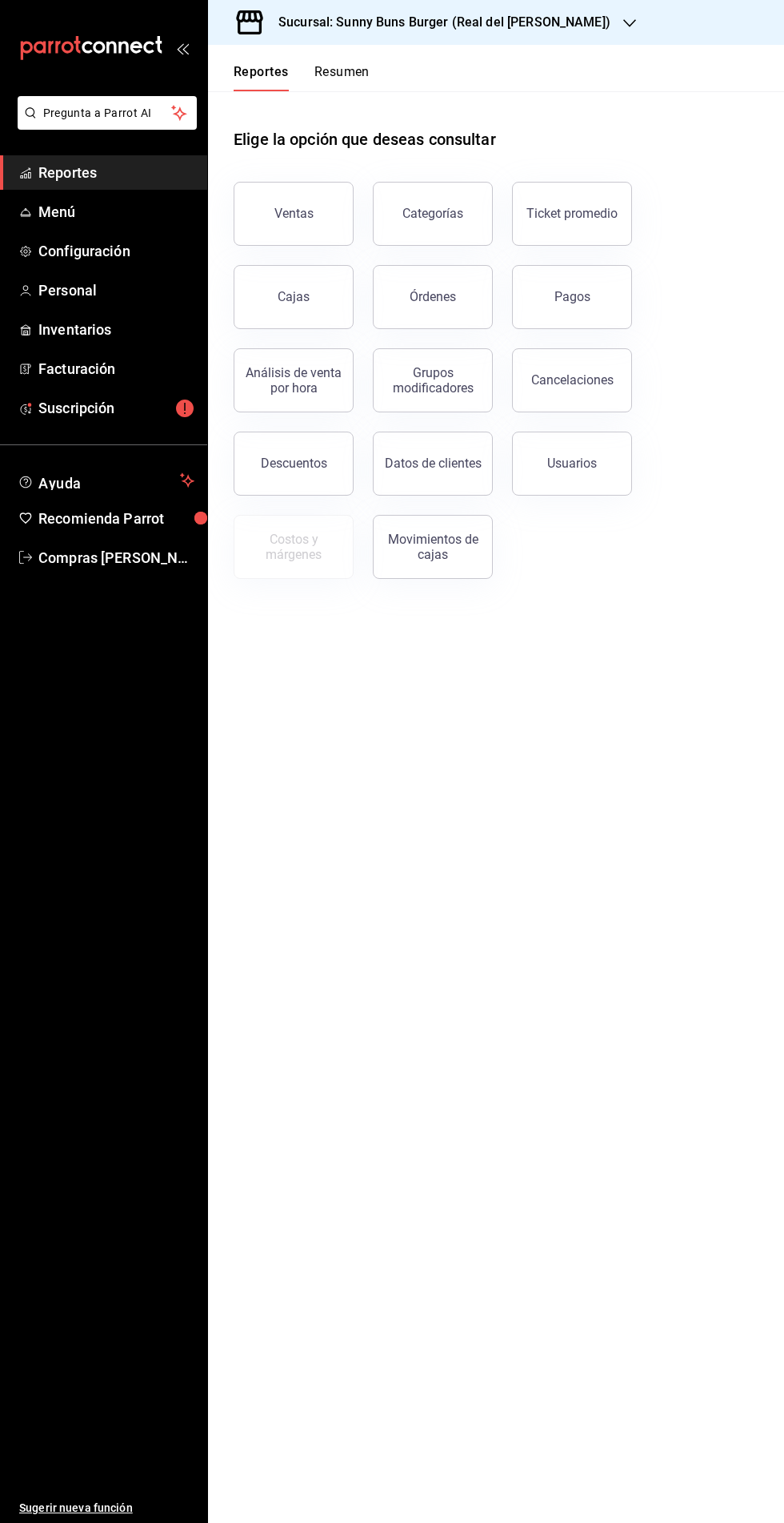
click at [304, 462] on div "Descuentos" at bounding box center [294, 463] width 66 height 15
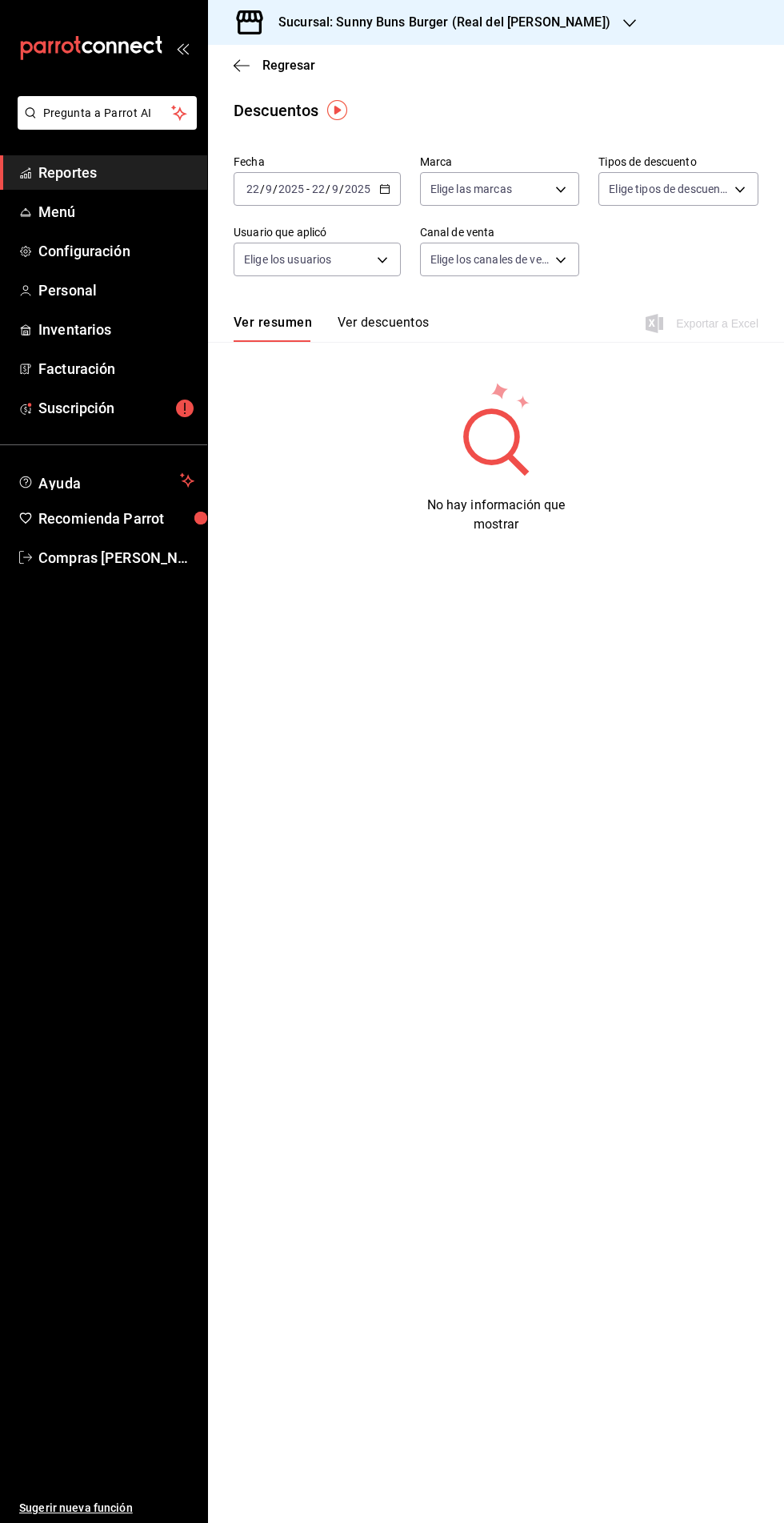
click at [366, 189] on input "2025" at bounding box center [357, 188] width 27 height 13
click at [279, 279] on span "Ayer" at bounding box center [309, 273] width 124 height 17
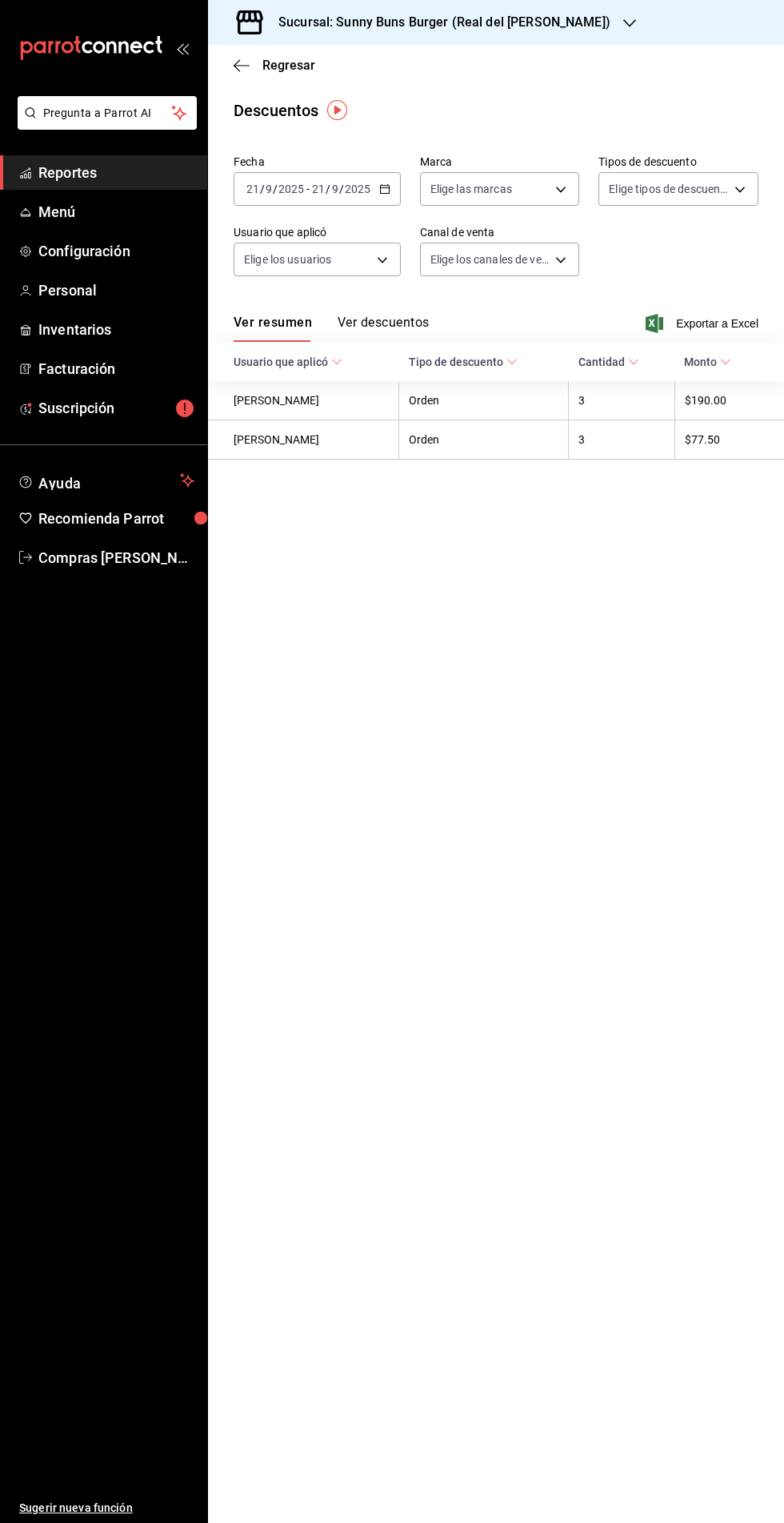
click at [90, 181] on span "Reportes" at bounding box center [116, 172] width 156 height 21
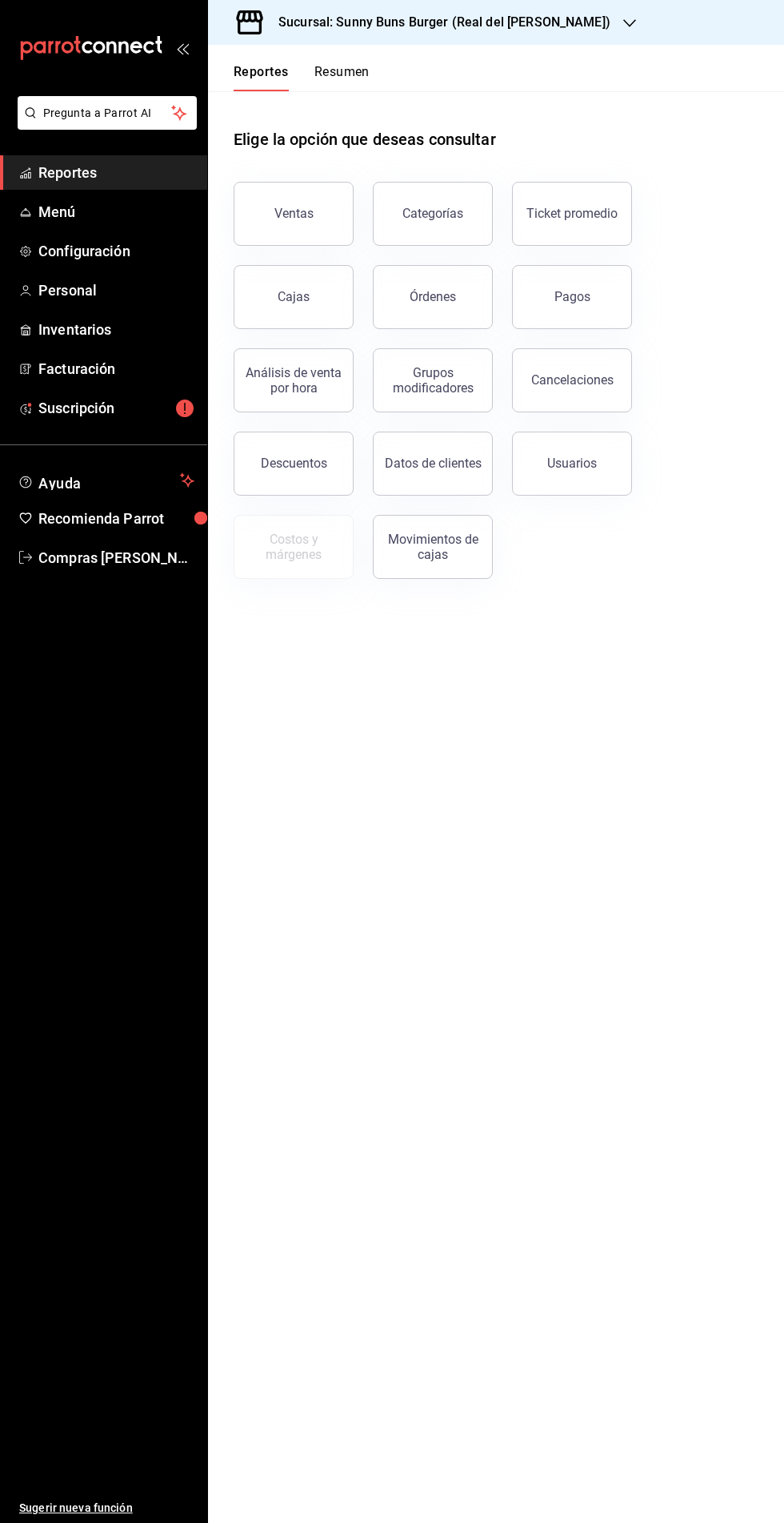
click at [306, 203] on button "Ventas" at bounding box center [294, 213] width 120 height 64
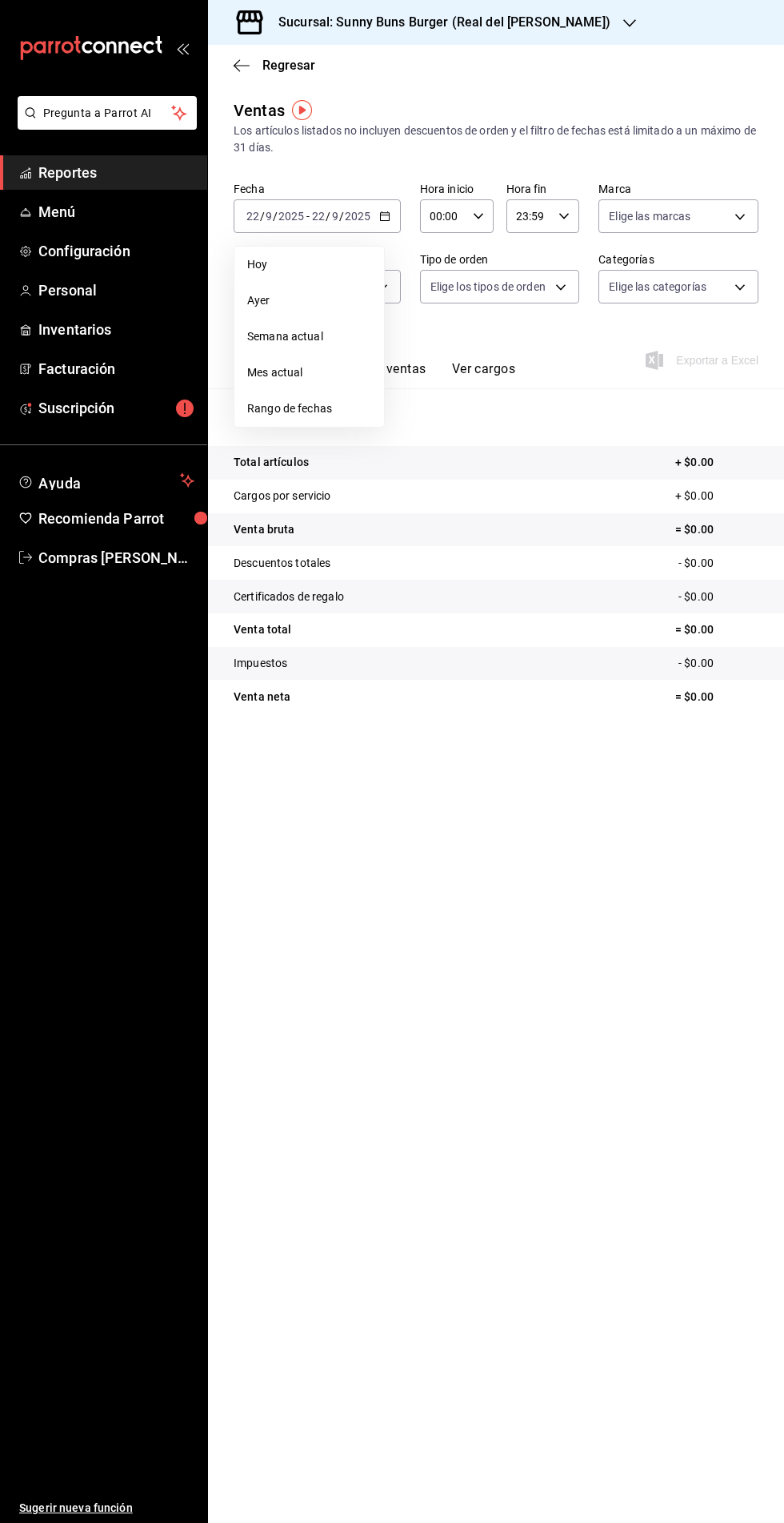
click at [267, 304] on span "Ayer" at bounding box center [309, 300] width 124 height 17
